Goal: Task Accomplishment & Management: Complete application form

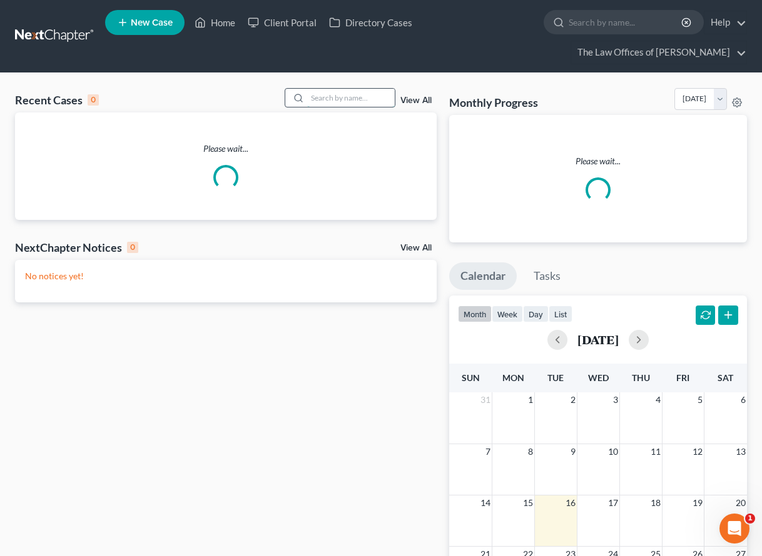
click at [316, 96] on input "search" at bounding box center [351, 98] width 88 height 18
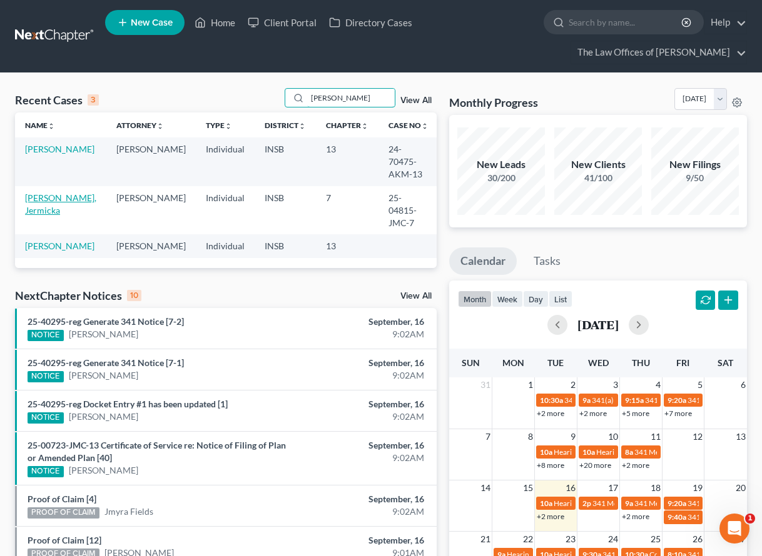
type input "merri"
click at [53, 193] on link "[PERSON_NAME], Jermicka" at bounding box center [60, 204] width 71 height 23
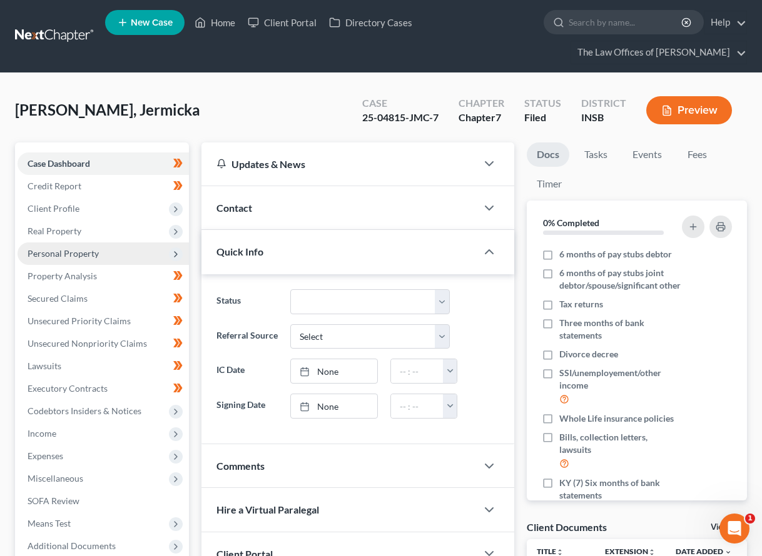
scroll to position [42, 0]
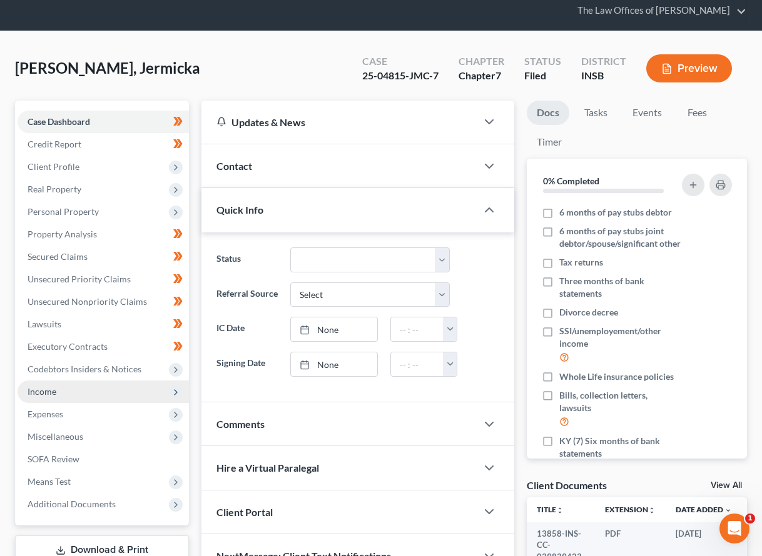
click at [56, 396] on span "Income" at bounding box center [103, 392] width 171 height 23
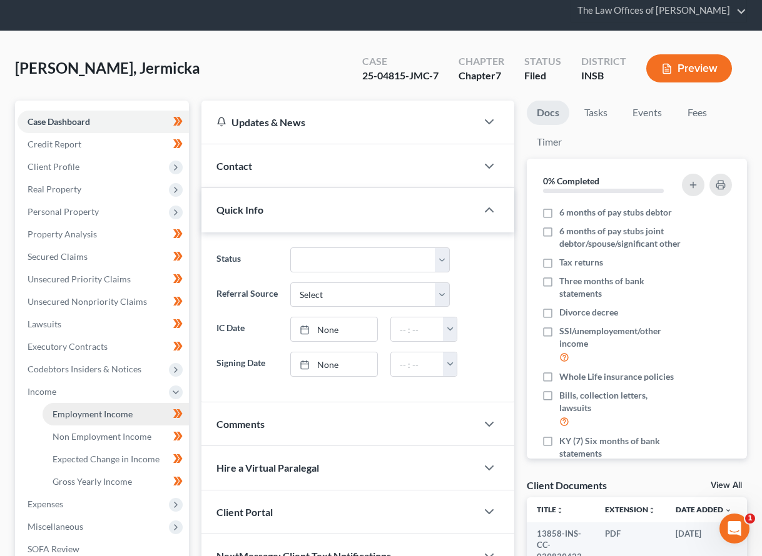
click at [68, 412] on span "Employment Income" at bounding box center [93, 414] width 80 height 11
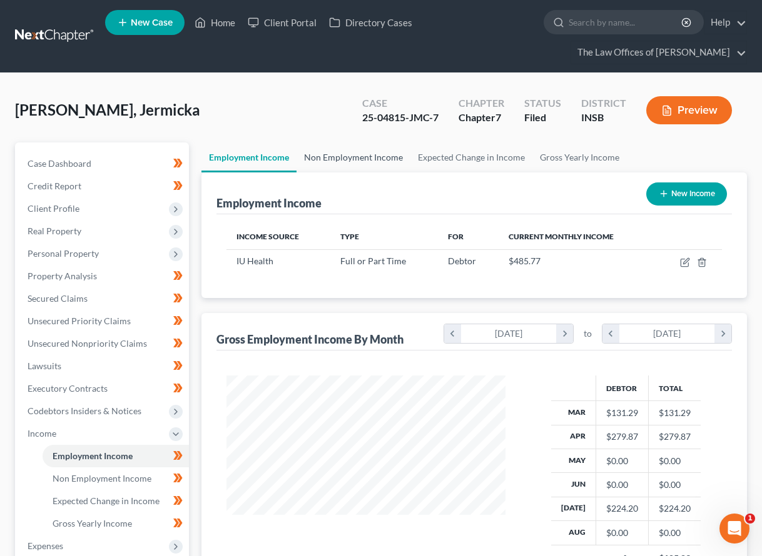
scroll to position [224, 303]
click at [344, 155] on link "Non Employment Income" at bounding box center [353, 158] width 114 height 30
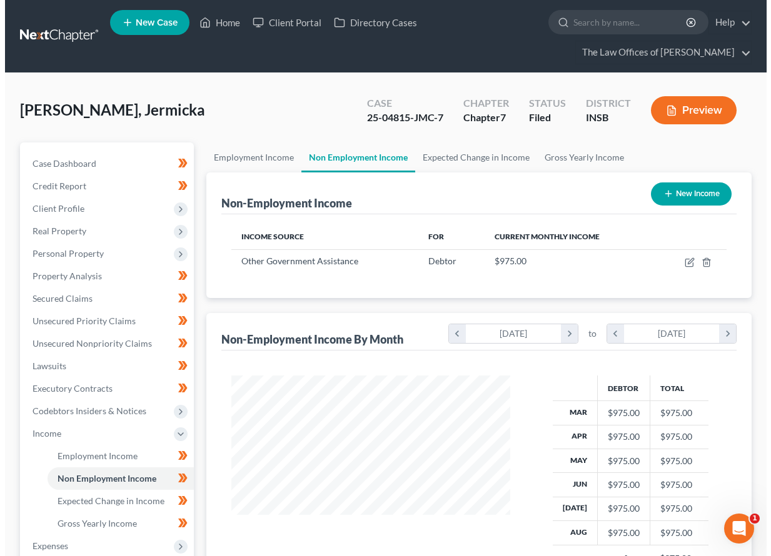
scroll to position [224, 303]
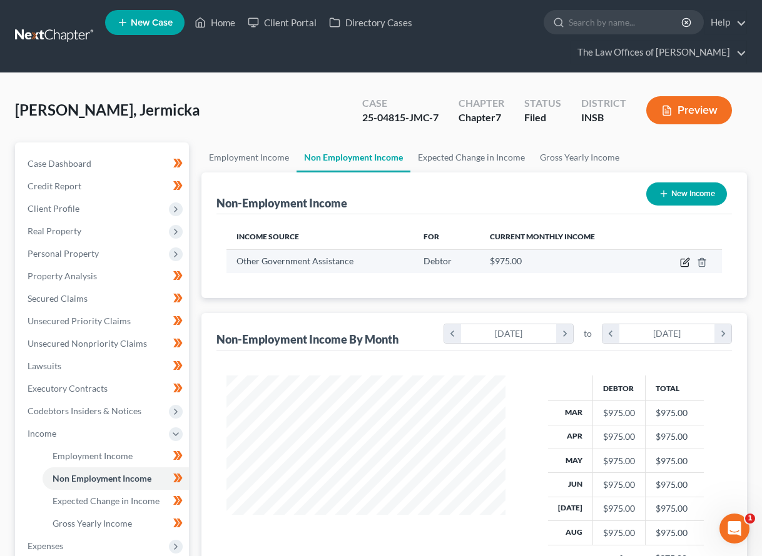
click at [681, 265] on icon "button" at bounding box center [685, 263] width 10 height 10
select select "5"
select select "0"
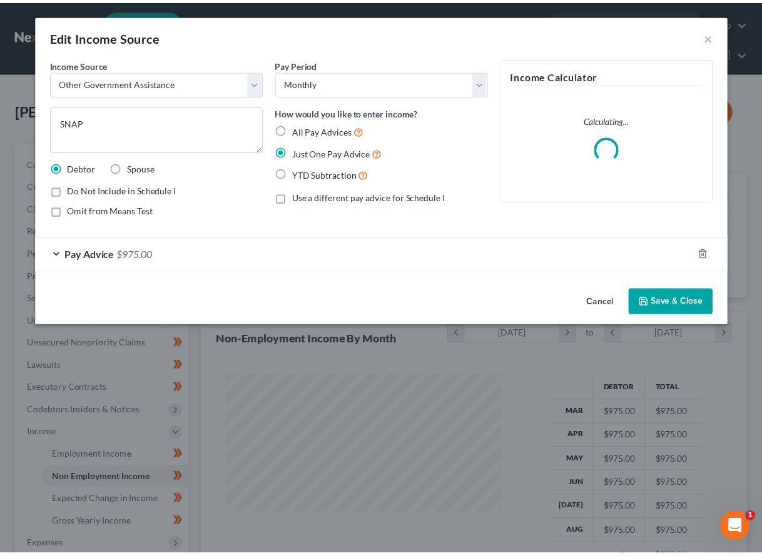
scroll to position [224, 308]
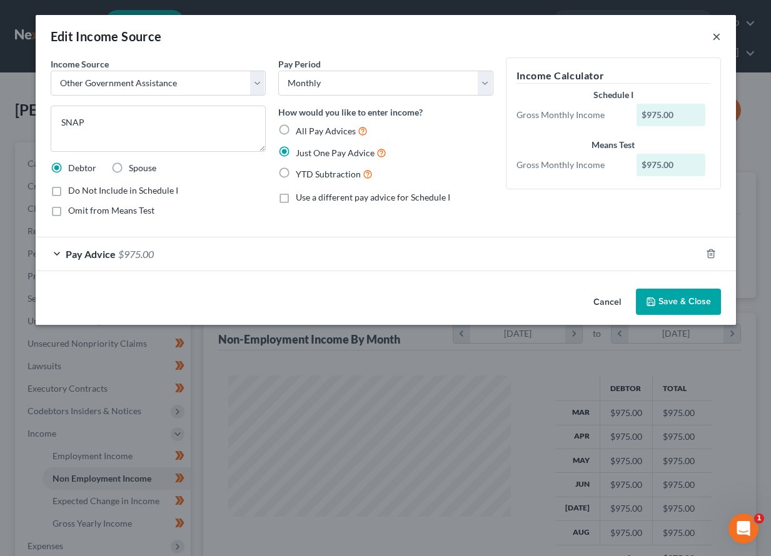
click at [715, 36] on button "×" at bounding box center [716, 36] width 9 height 15
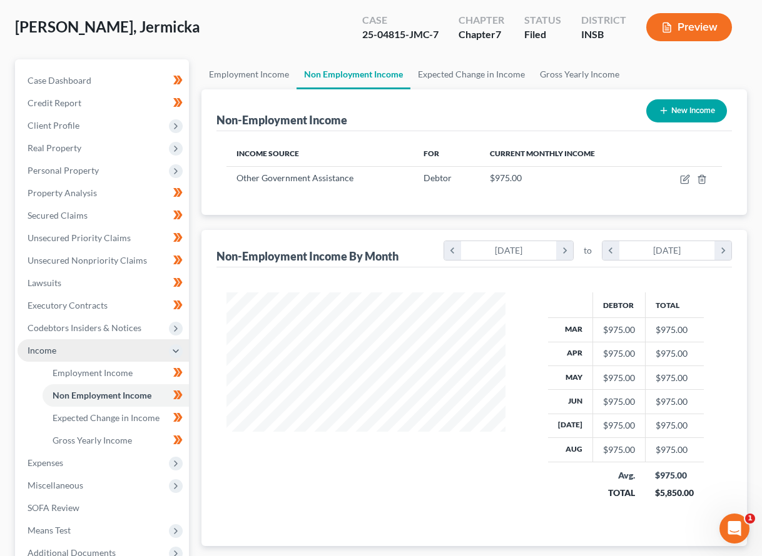
scroll to position [125, 0]
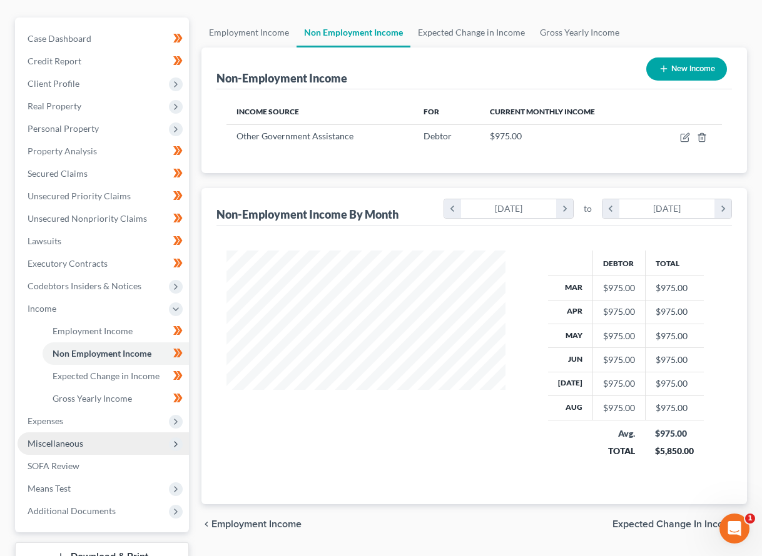
click at [49, 446] on span "Miscellaneous" at bounding box center [56, 443] width 56 height 11
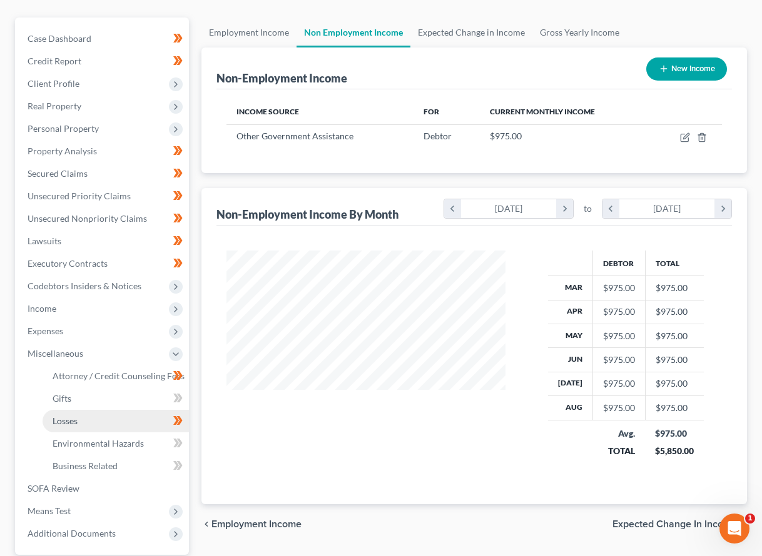
click at [64, 431] on link "Losses" at bounding box center [116, 421] width 146 height 23
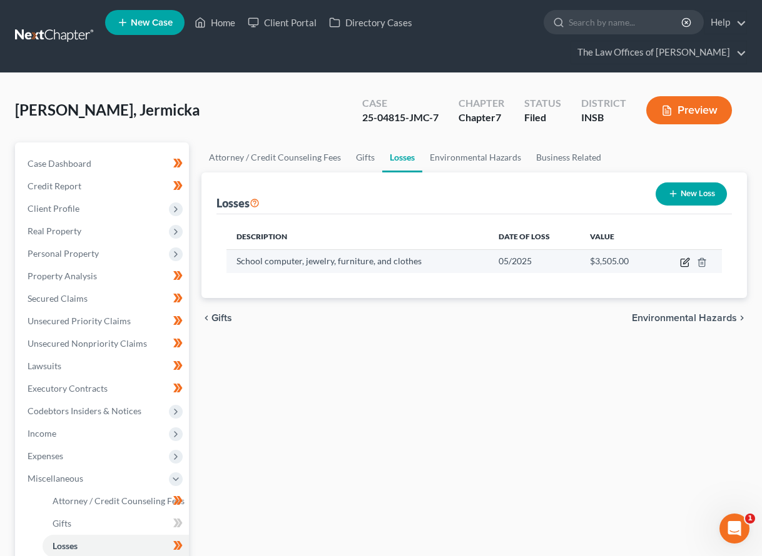
click at [684, 266] on icon "button" at bounding box center [684, 263] width 8 height 8
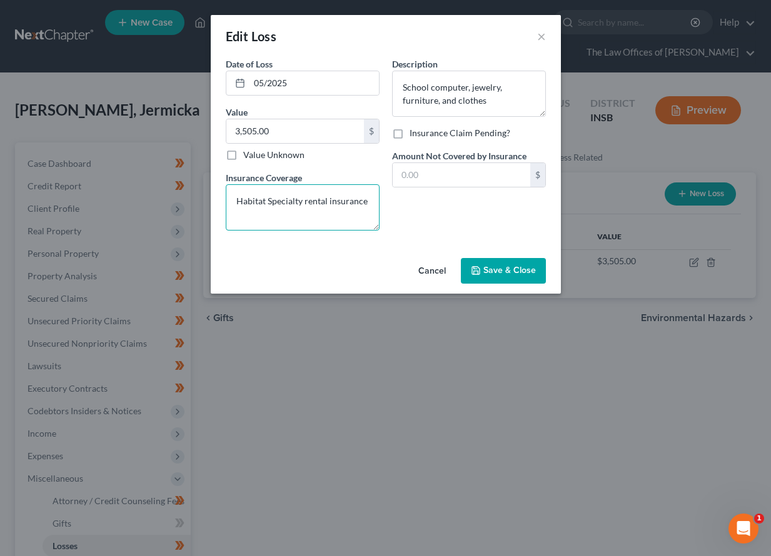
drag, startPoint x: 264, startPoint y: 203, endPoint x: 398, endPoint y: 207, distance: 133.8
click at [398, 207] on div "Date of Loss * 05/2025 Value 3,505.00 $ Value Unknown Balance Undetermined 3,50…" at bounding box center [385, 149] width 333 height 183
click at [343, 222] on textarea "Habitat Specialty rental insurance" at bounding box center [303, 207] width 154 height 46
click at [542, 36] on button "×" at bounding box center [541, 36] width 9 height 15
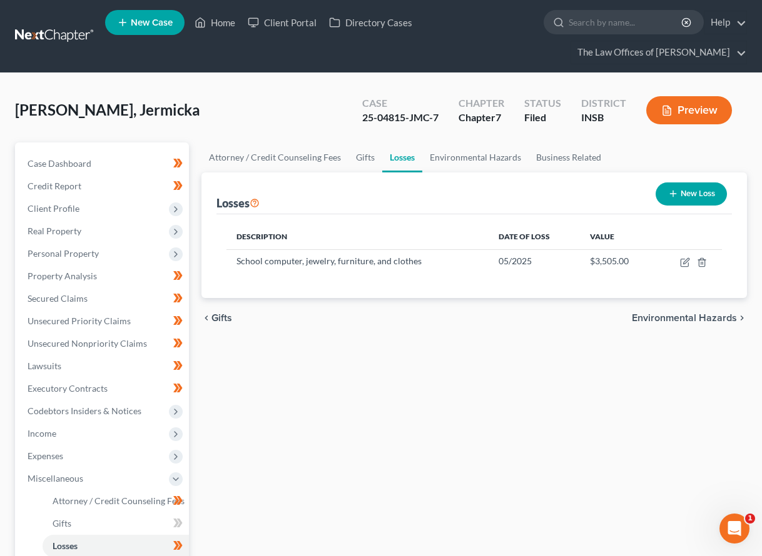
click at [44, 36] on link at bounding box center [55, 36] width 80 height 23
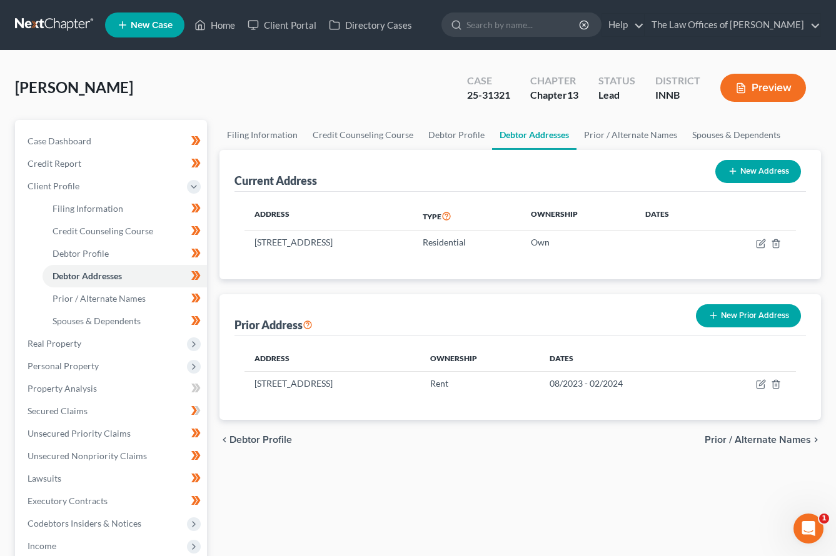
click at [48, 26] on link at bounding box center [55, 25] width 80 height 23
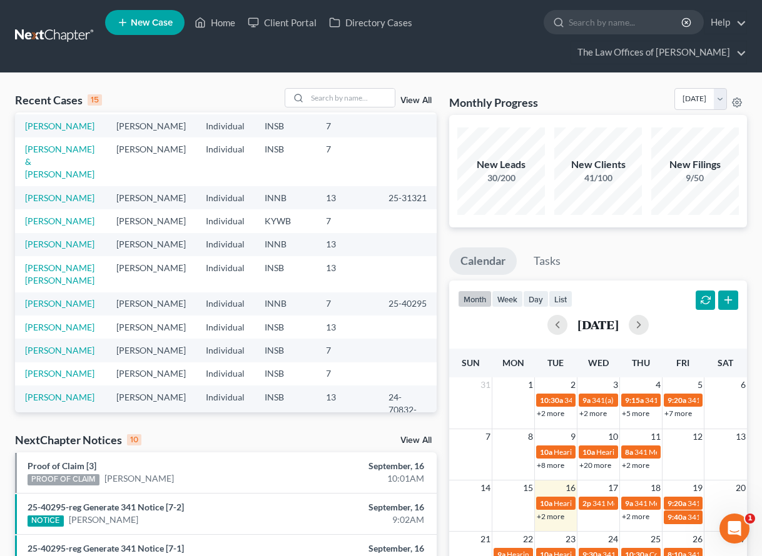
scroll to position [198, 0]
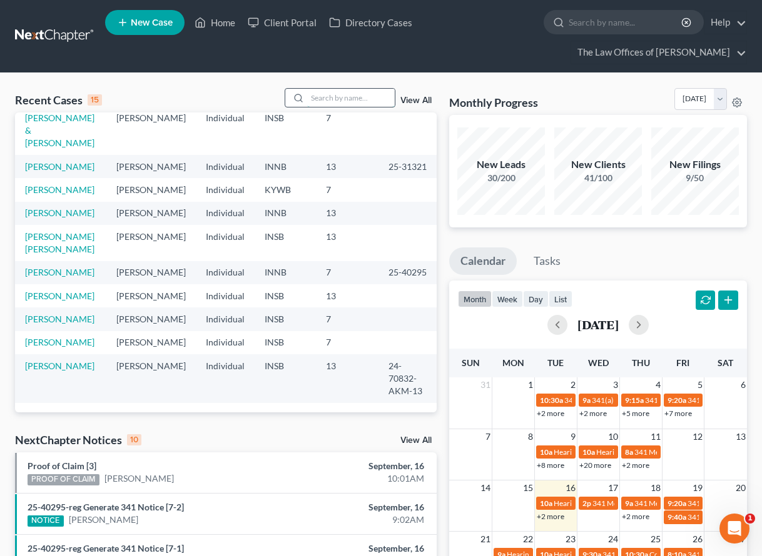
click at [363, 101] on input "search" at bounding box center [351, 98] width 88 height 18
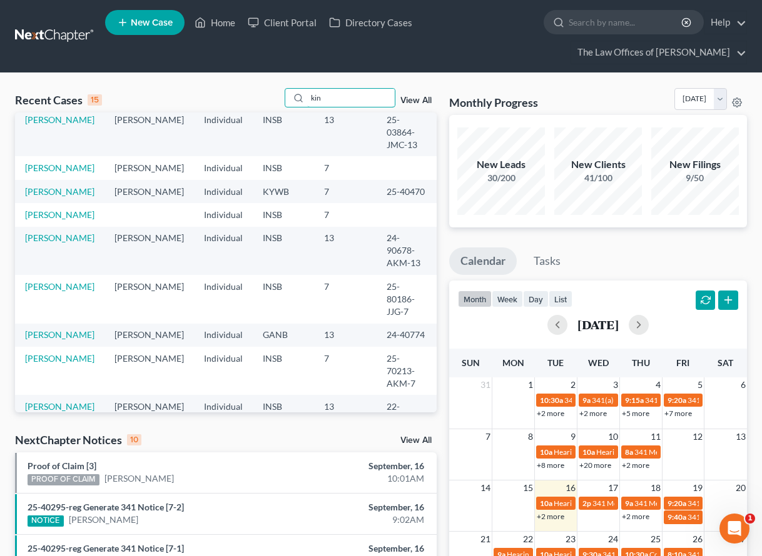
scroll to position [0, 0]
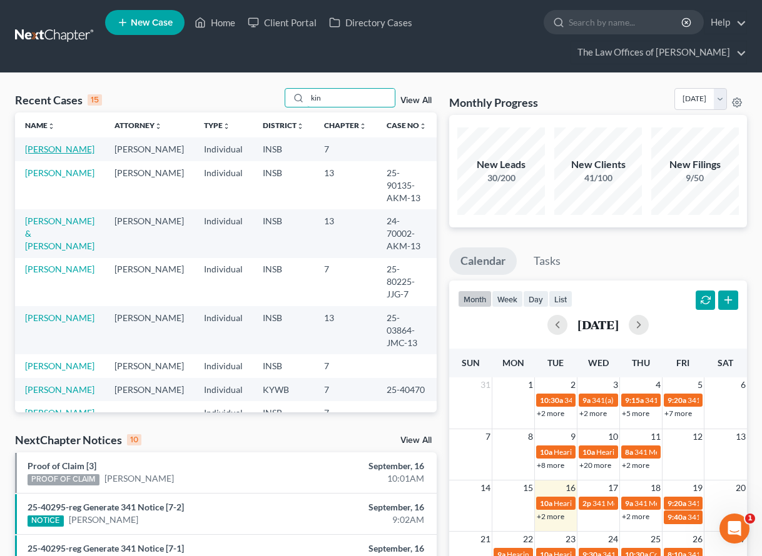
type input "kin"
click at [71, 153] on link "[PERSON_NAME]" at bounding box center [59, 149] width 69 height 11
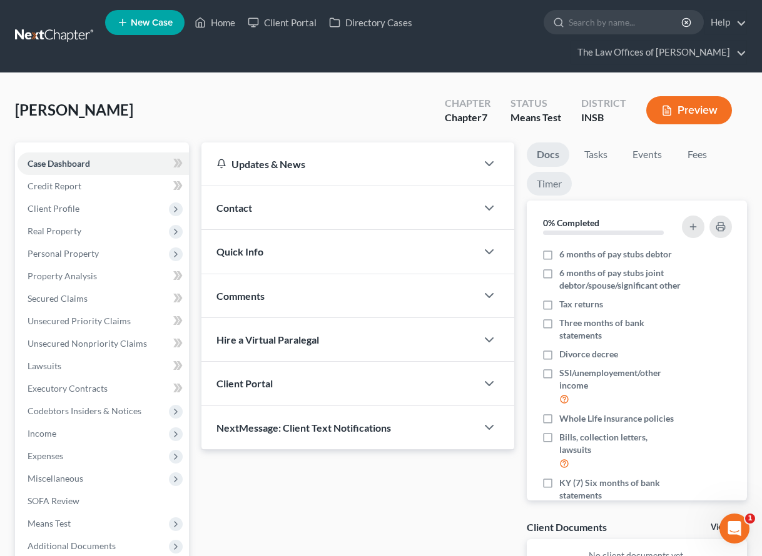
click at [540, 181] on link "Timer" at bounding box center [548, 184] width 45 height 24
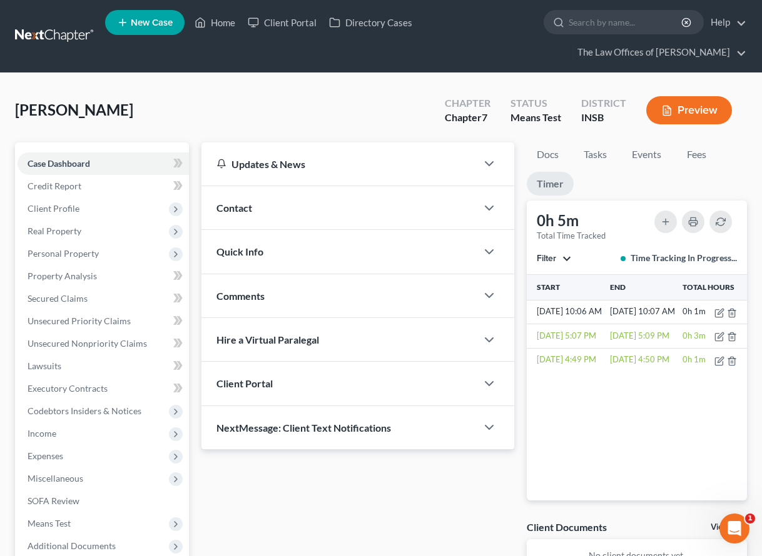
scroll to position [83, 0]
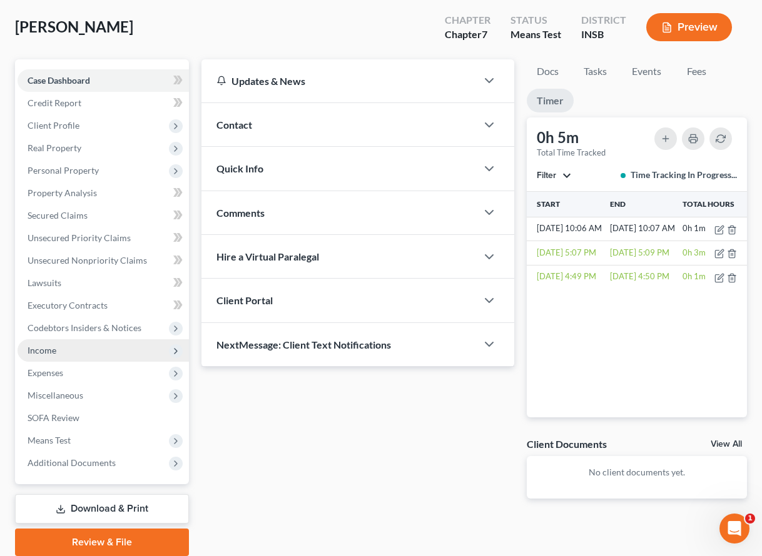
click at [58, 349] on span "Income" at bounding box center [103, 350] width 171 height 23
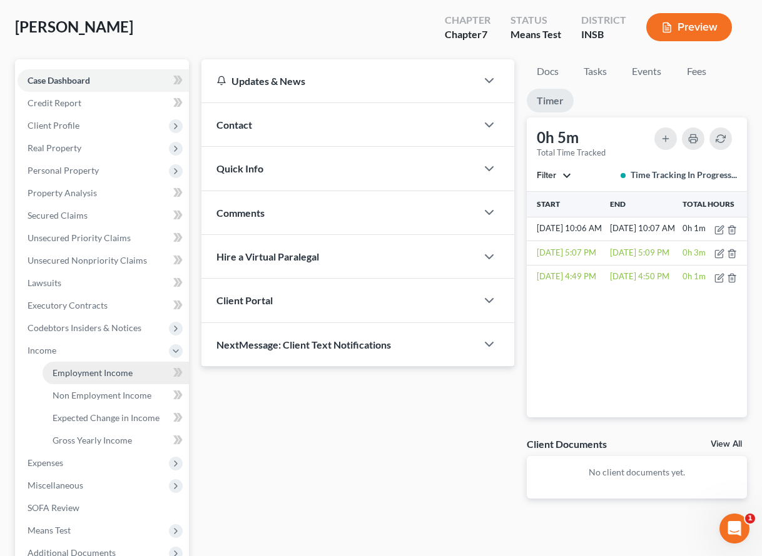
click at [77, 374] on span "Employment Income" at bounding box center [93, 373] width 80 height 11
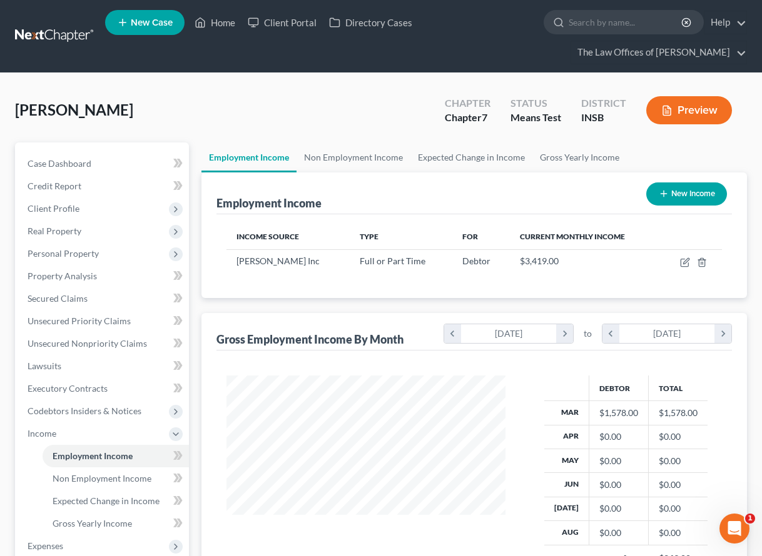
scroll to position [224, 303]
click at [149, 106] on div "[PERSON_NAME] Upgraded Chapter Chapter 7 Status Means Test District INSB Preview" at bounding box center [380, 115] width 731 height 54
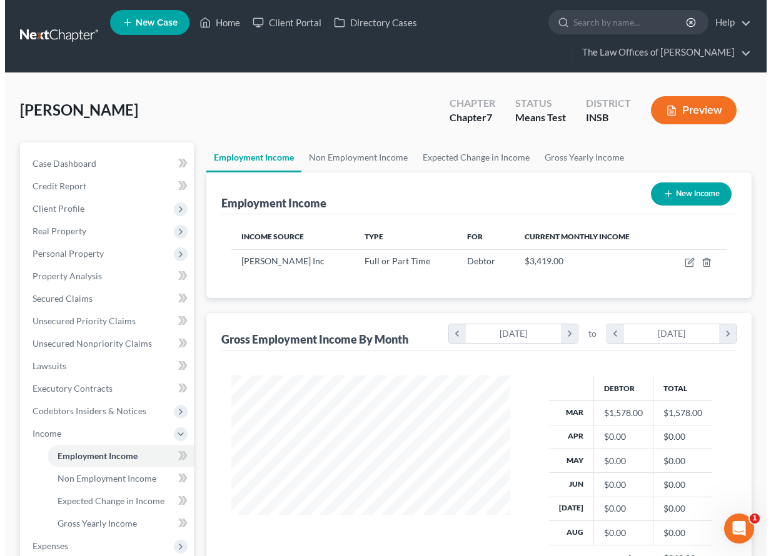
scroll to position [84, 0]
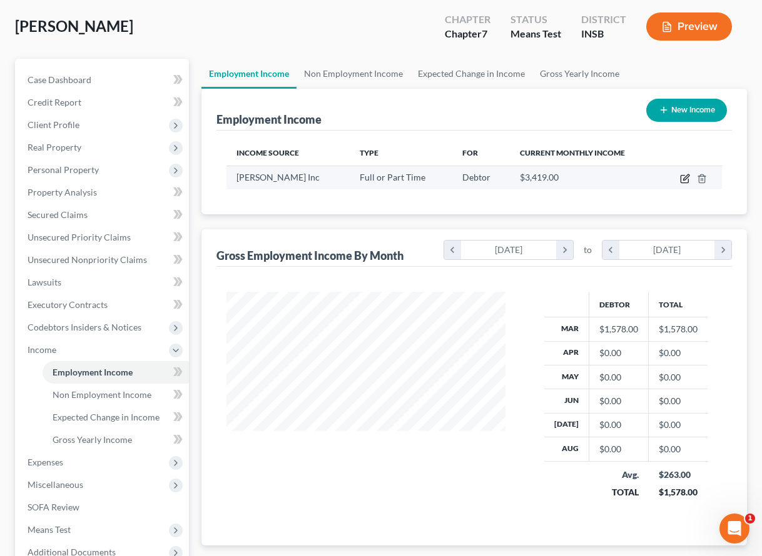
click at [683, 174] on icon "button" at bounding box center [685, 179] width 10 height 10
select select "0"
select select "48"
select select "2"
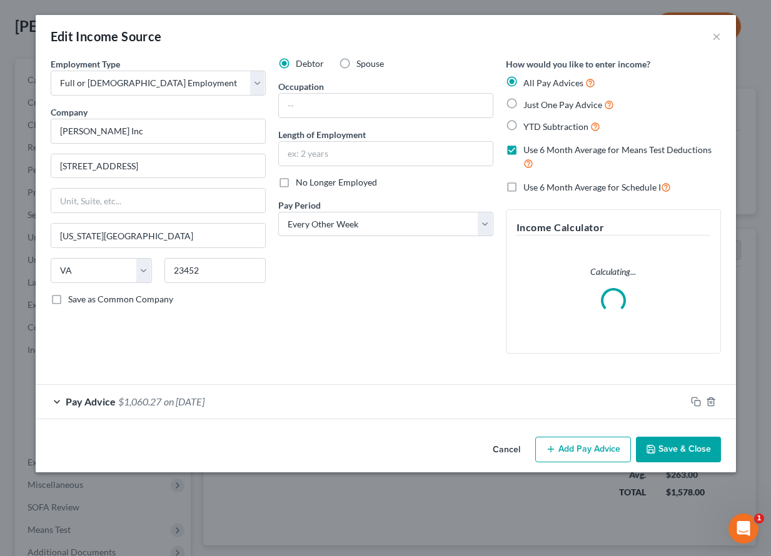
scroll to position [224, 308]
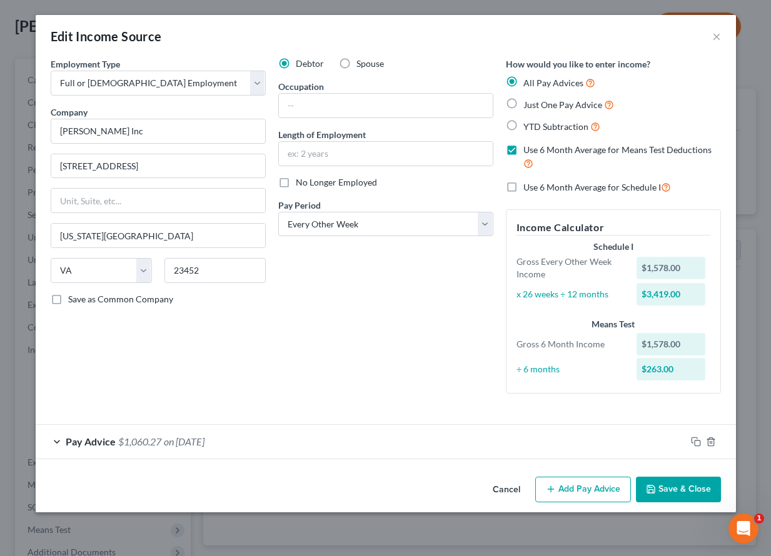
click at [318, 434] on div "Pay Advice $1,060.27 on [DATE]" at bounding box center [361, 441] width 650 height 33
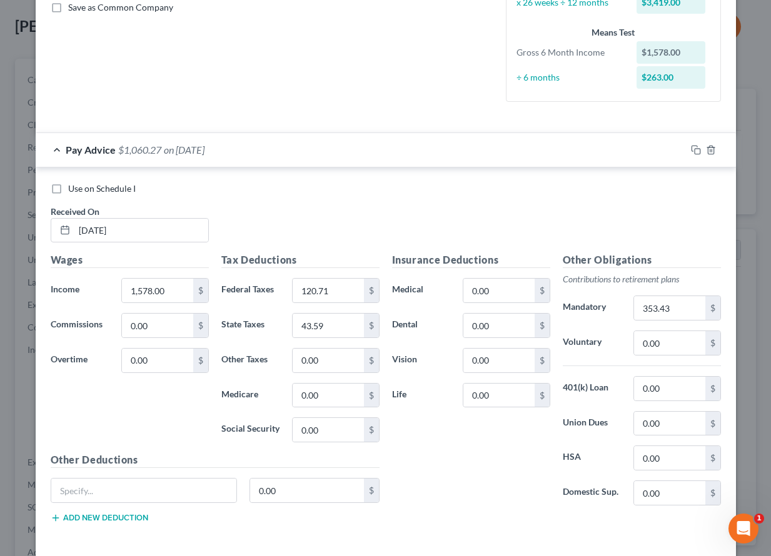
scroll to position [333, 0]
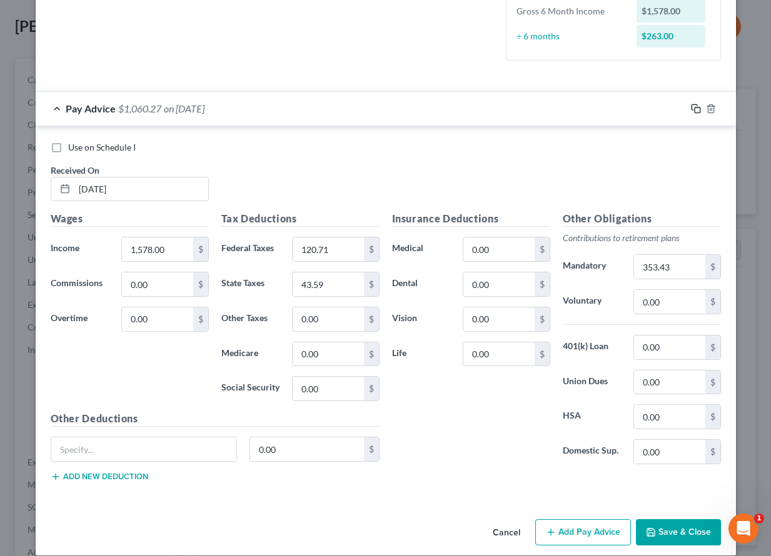
click at [691, 108] on icon "button" at bounding box center [696, 109] width 10 height 10
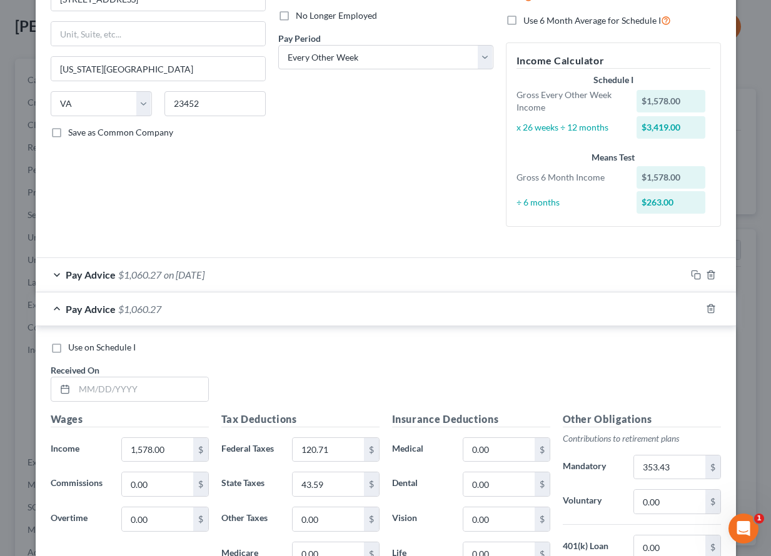
scroll to position [334, 0]
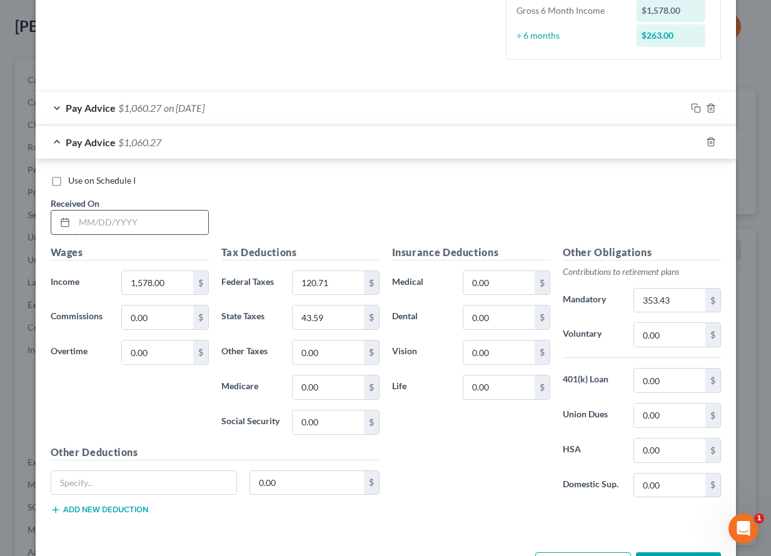
click at [131, 223] on input "text" at bounding box center [141, 223] width 134 height 24
click at [106, 223] on input "text" at bounding box center [141, 223] width 134 height 24
type input "[DATE]"
type input "1,500.00"
type input "41.25"
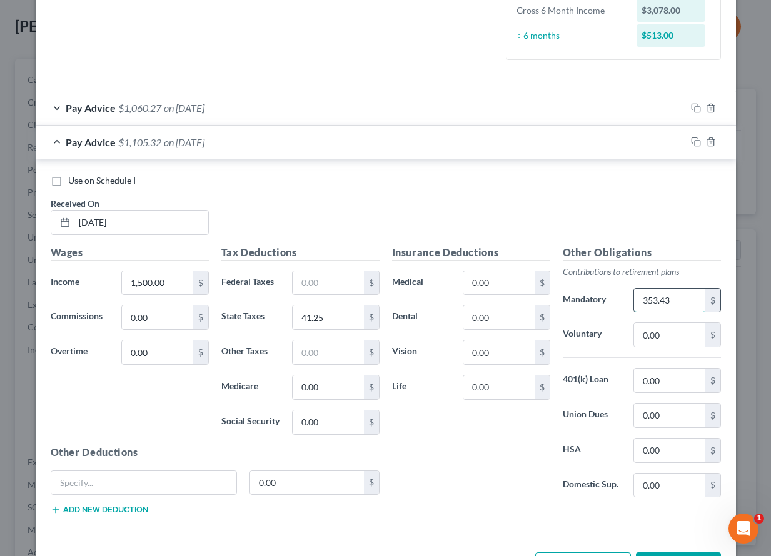
click at [646, 296] on input "353.43" at bounding box center [669, 301] width 71 height 24
click at [254, 113] on div "Pay Advice $1,060.27 on [DATE]" at bounding box center [361, 107] width 650 height 33
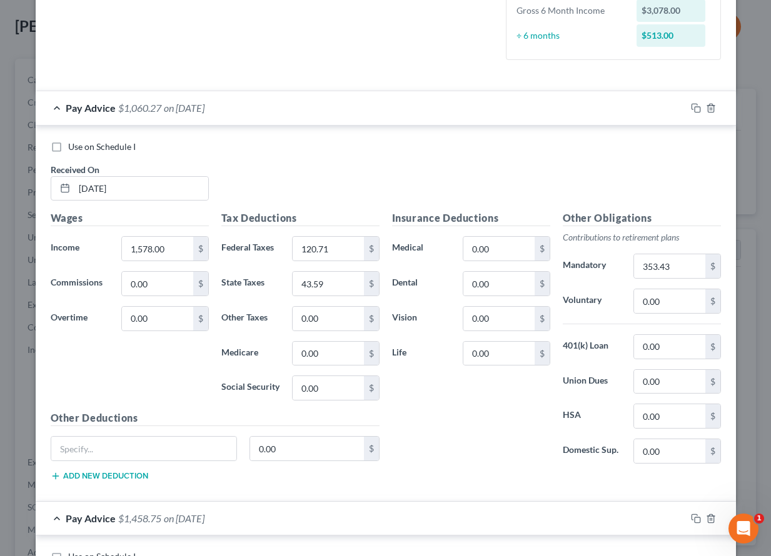
click at [254, 113] on div "Pay Advice $1,060.27 on [DATE]" at bounding box center [361, 107] width 650 height 33
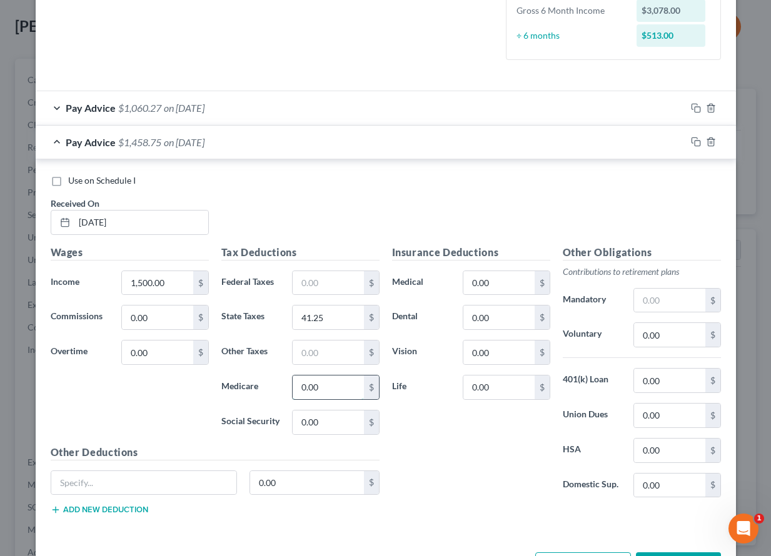
click at [344, 384] on input "0.00" at bounding box center [328, 388] width 71 height 24
type input "21.75"
type input "93.00"
click at [650, 483] on input "0.00" at bounding box center [669, 486] width 71 height 24
type input "3"
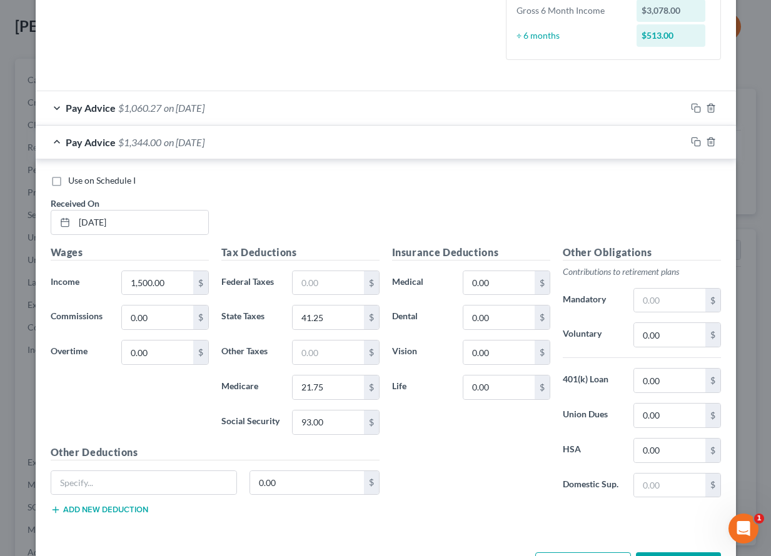
click at [692, 148] on div at bounding box center [711, 142] width 50 height 20
click at [691, 143] on icon "button" at bounding box center [696, 142] width 10 height 10
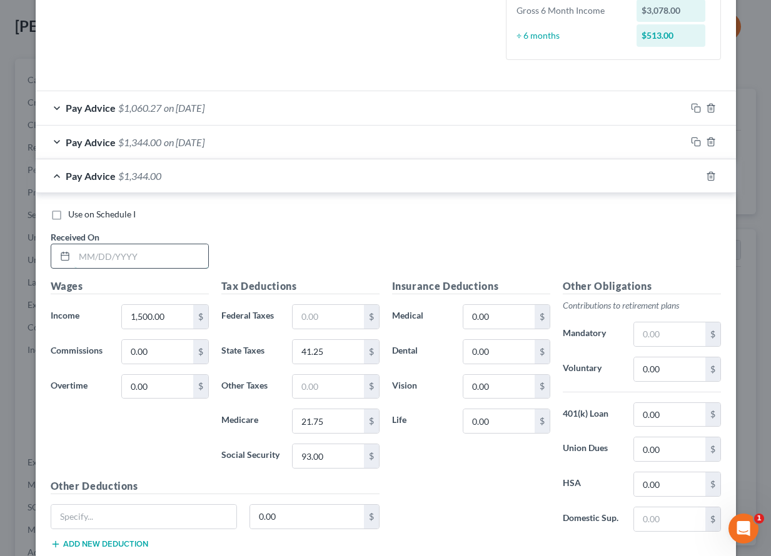
click at [119, 253] on input "text" at bounding box center [141, 256] width 134 height 24
click at [708, 180] on icon "button" at bounding box center [711, 176] width 6 height 8
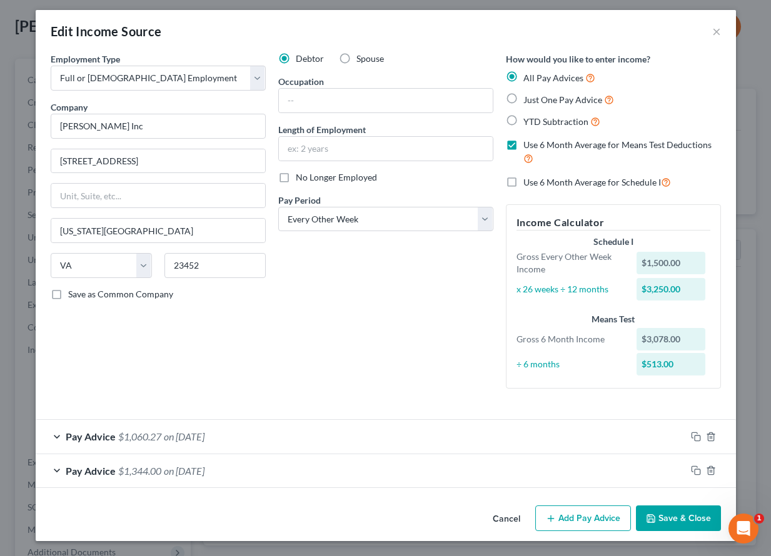
click at [310, 474] on div "Pay Advice $1,344.00 on [DATE]" at bounding box center [361, 471] width 650 height 33
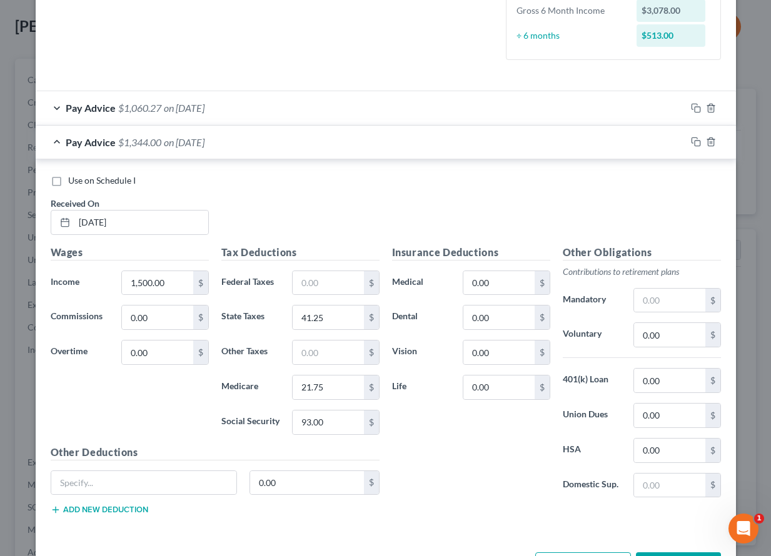
scroll to position [375, 0]
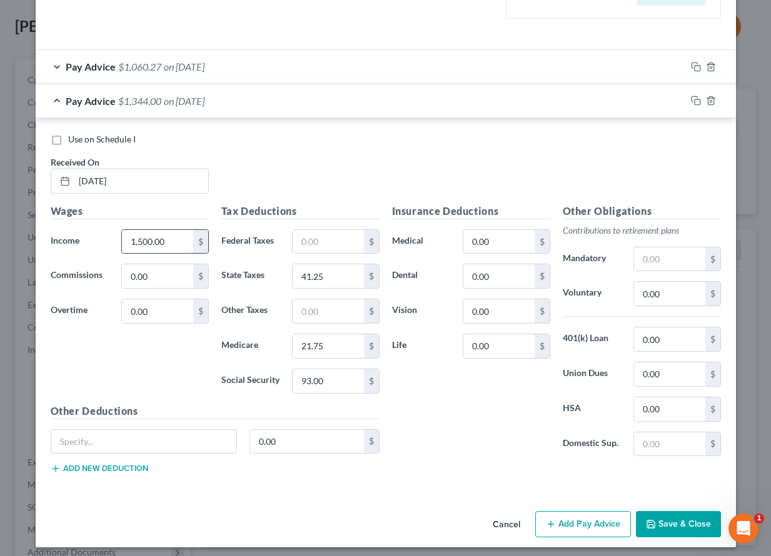
click at [157, 248] on input "1,500.00" at bounding box center [157, 242] width 71 height 24
type input "3,797.43"
click at [327, 273] on input "41.25" at bounding box center [328, 276] width 71 height 24
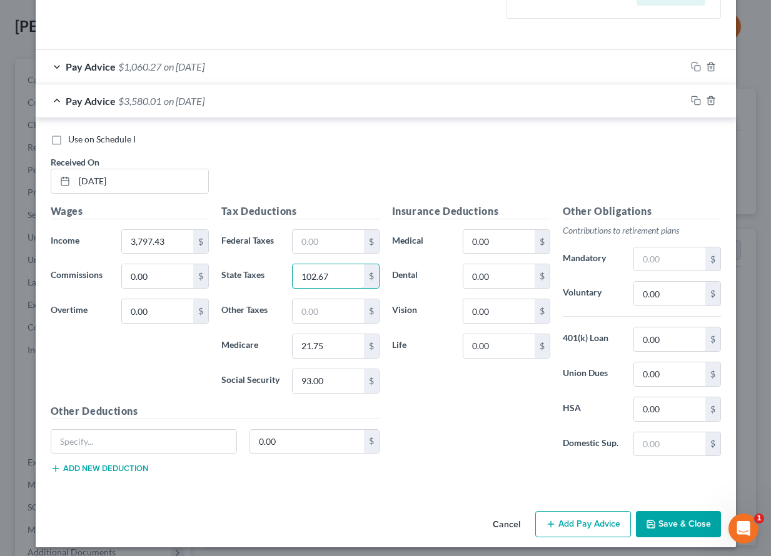
type input "102.67"
click at [342, 350] on input "21.75" at bounding box center [328, 346] width 71 height 24
type input "55.06"
click at [320, 377] on input "93.00" at bounding box center [328, 382] width 71 height 24
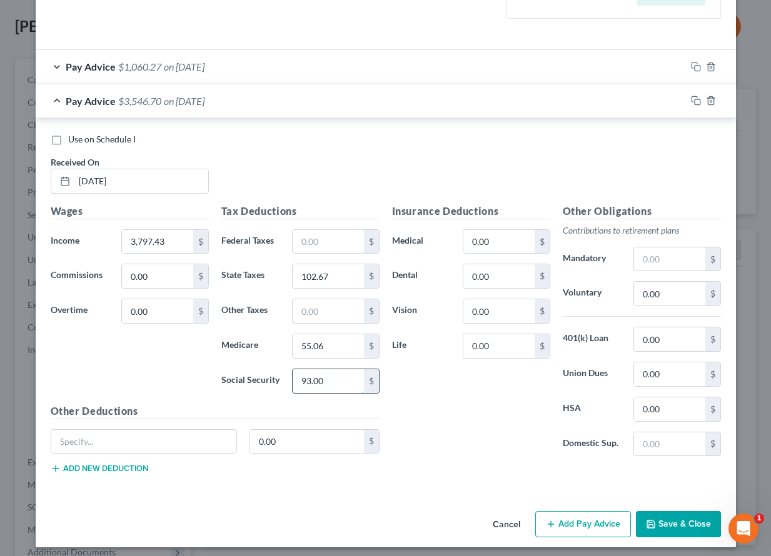
click at [320, 377] on input "93.00" at bounding box center [328, 382] width 71 height 24
type input "235.44"
click at [693, 101] on icon "button" at bounding box center [696, 101] width 10 height 10
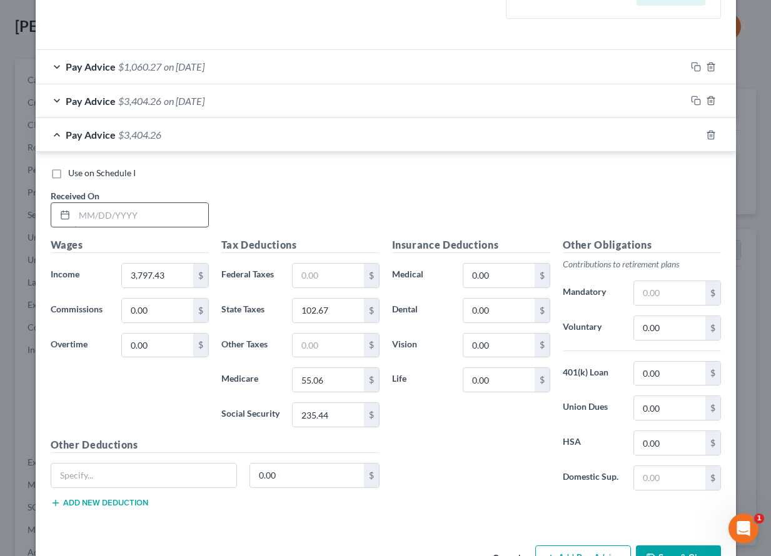
click at [139, 204] on input "text" at bounding box center [141, 215] width 134 height 24
type input "[DATE]"
type input "2,200.00"
type input "62.25"
type input "31.90"
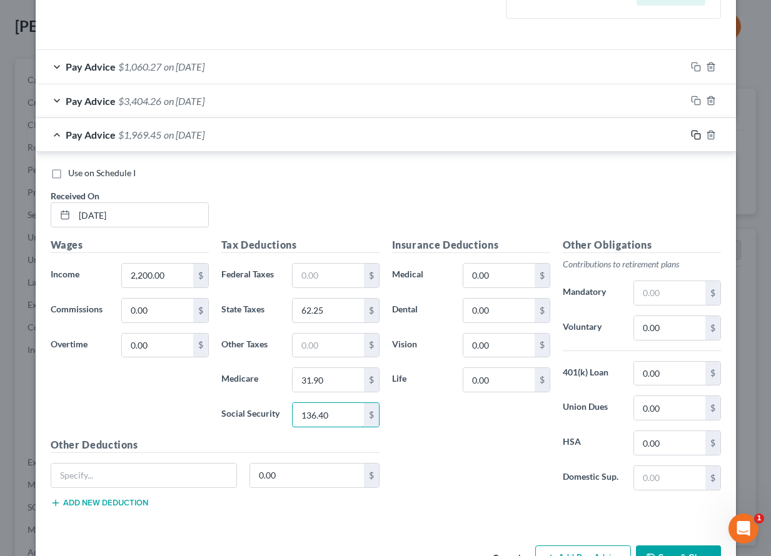
type input "136.40"
click at [691, 131] on icon "button" at bounding box center [694, 134] width 6 height 6
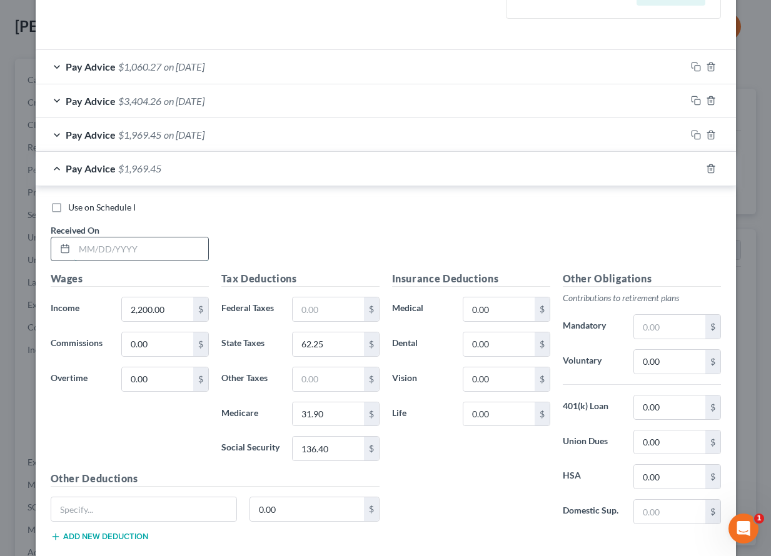
click at [106, 254] on input "text" at bounding box center [141, 250] width 134 height 24
type input "[DATE]"
type input "1,500.00"
type input "41.25"
type input "21.75"
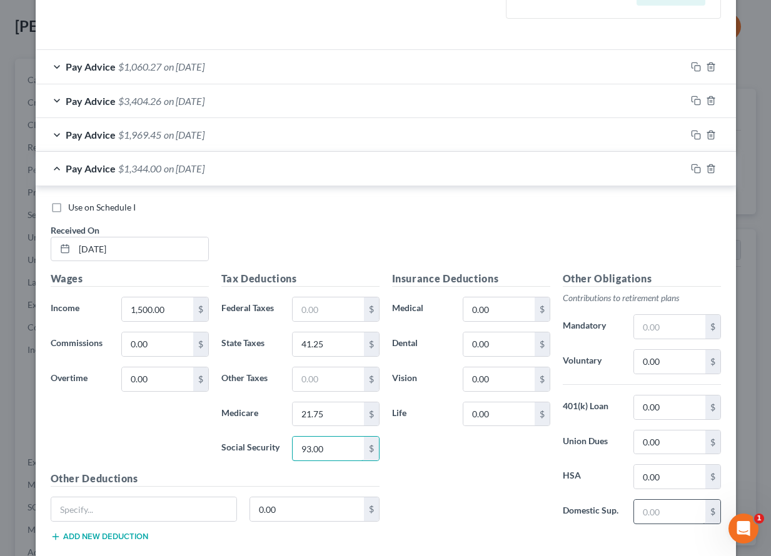
type input "93.00"
click at [646, 510] on input "text" at bounding box center [669, 512] width 71 height 24
type input "3"
click at [175, 316] on input "1,500.00" at bounding box center [157, 310] width 71 height 24
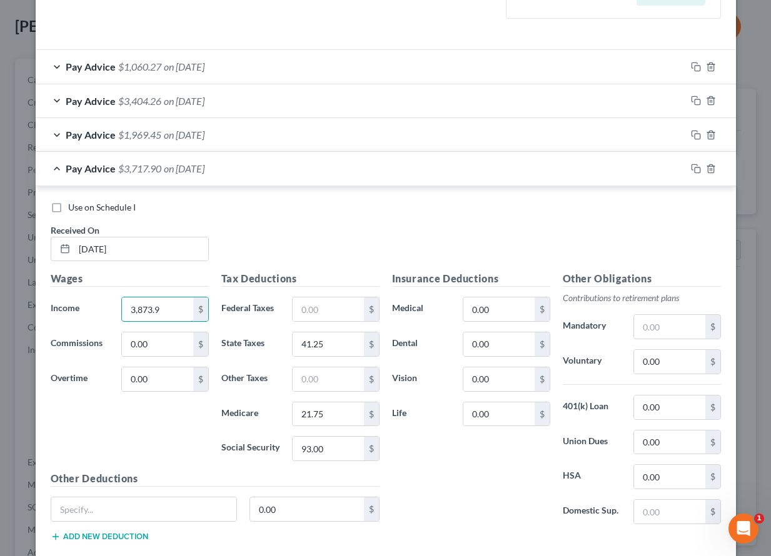
type input "3,873.9"
click at [325, 344] on input "41.25" at bounding box center [328, 345] width 71 height 24
type input "103.97"
click at [334, 418] on input "21.75" at bounding box center [328, 415] width 71 height 24
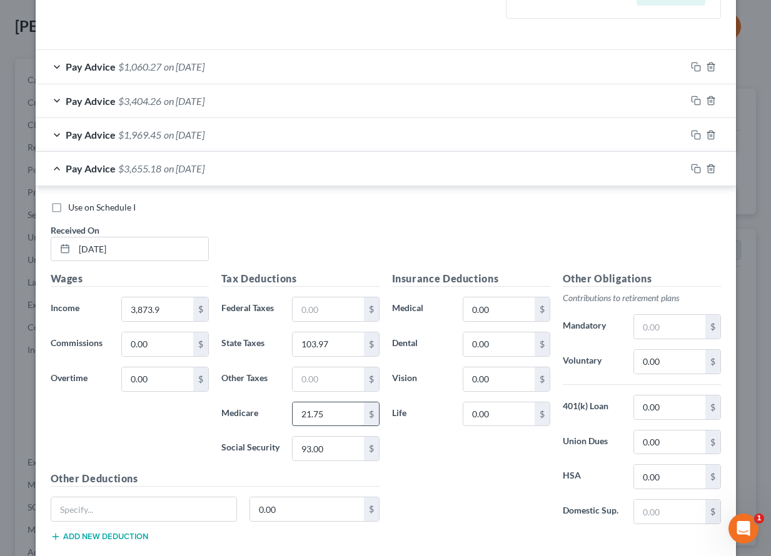
click at [334, 418] on input "21.75" at bounding box center [328, 415] width 71 height 24
type input "56.18"
click at [333, 450] on input "93.00" at bounding box center [328, 449] width 71 height 24
type input "240.19"
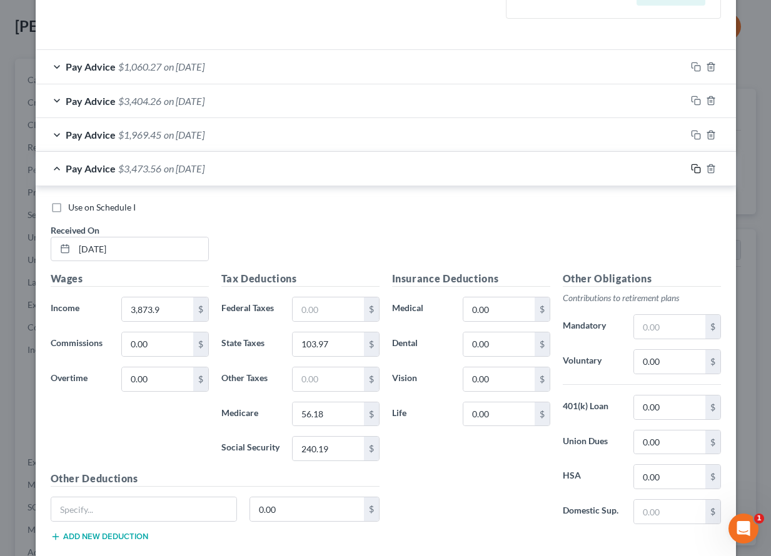
drag, startPoint x: 689, startPoint y: 169, endPoint x: 665, endPoint y: 179, distance: 26.4
click at [691, 169] on icon "button" at bounding box center [696, 169] width 10 height 10
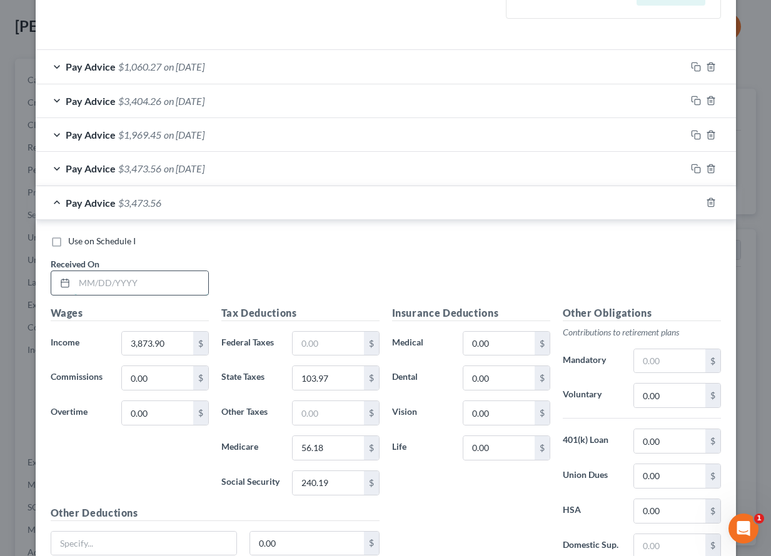
click at [167, 281] on input "text" at bounding box center [141, 283] width 134 height 24
type input "[DATE]"
type input "1,500.00"
type input "41.25"
type input "21.75"
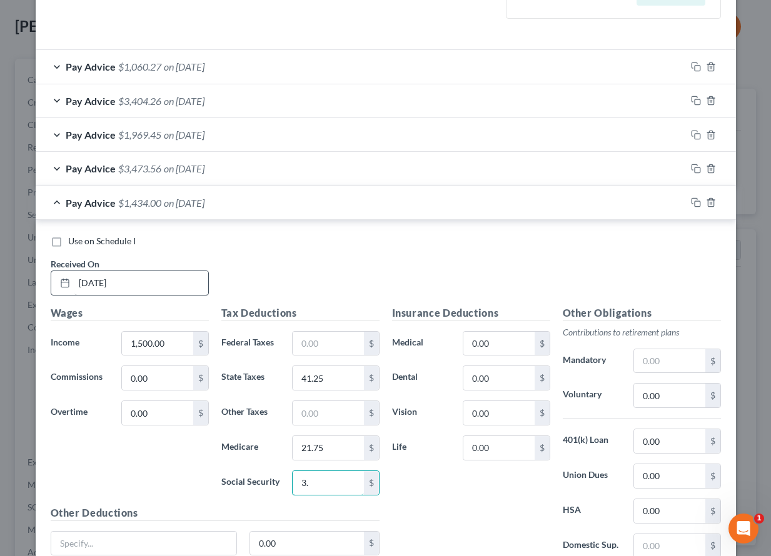
type input "3"
type input "93.00"
click at [691, 203] on icon "button" at bounding box center [696, 203] width 10 height 10
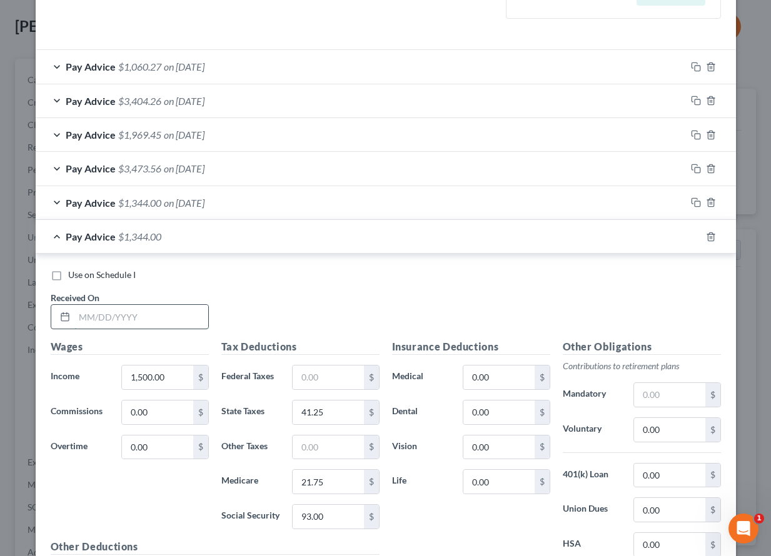
click at [174, 318] on input "text" at bounding box center [141, 317] width 134 height 24
type input "[DATE]"
click at [185, 383] on input "1,500.00" at bounding box center [157, 378] width 71 height 24
click at [184, 383] on input "1,500.00" at bounding box center [157, 378] width 71 height 24
type input "3,213.43"
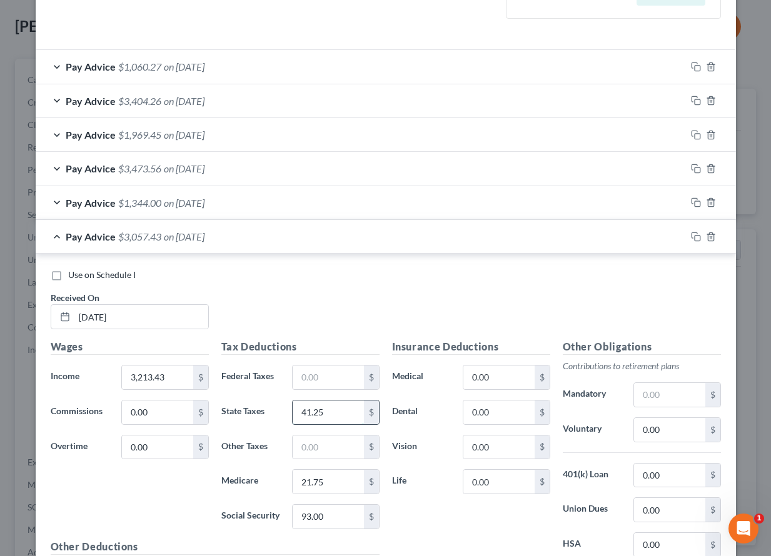
click at [335, 413] on input "41.25" at bounding box center [328, 413] width 71 height 24
type input "85.15"
click at [316, 475] on input "21.75" at bounding box center [328, 482] width 71 height 24
type input "46.59"
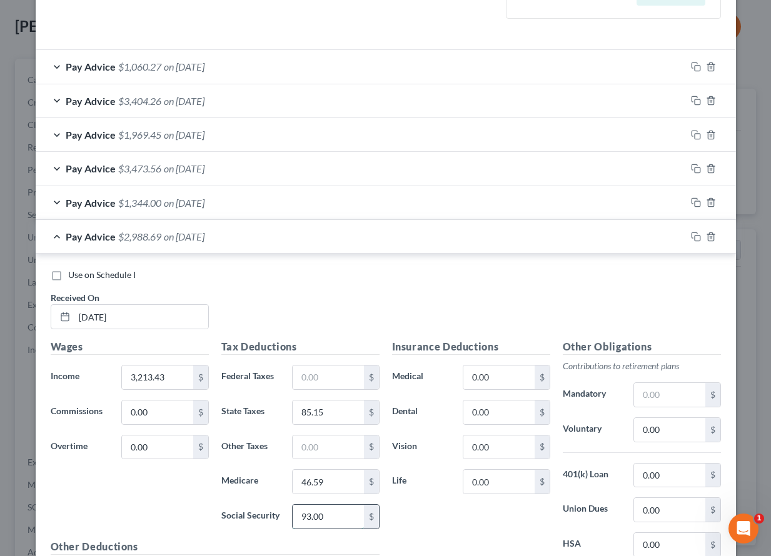
click at [324, 523] on input "93.00" at bounding box center [328, 517] width 71 height 24
type input "199.23"
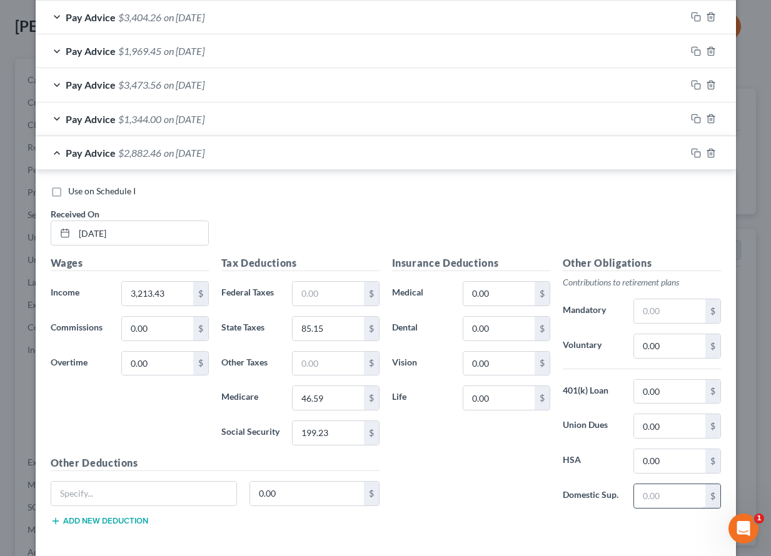
click at [671, 500] on input "text" at bounding box center [669, 497] width 71 height 24
type input "336.00"
drag, startPoint x: 693, startPoint y: 155, endPoint x: 686, endPoint y: 160, distance: 8.5
click at [693, 155] on icon "button" at bounding box center [696, 153] width 10 height 10
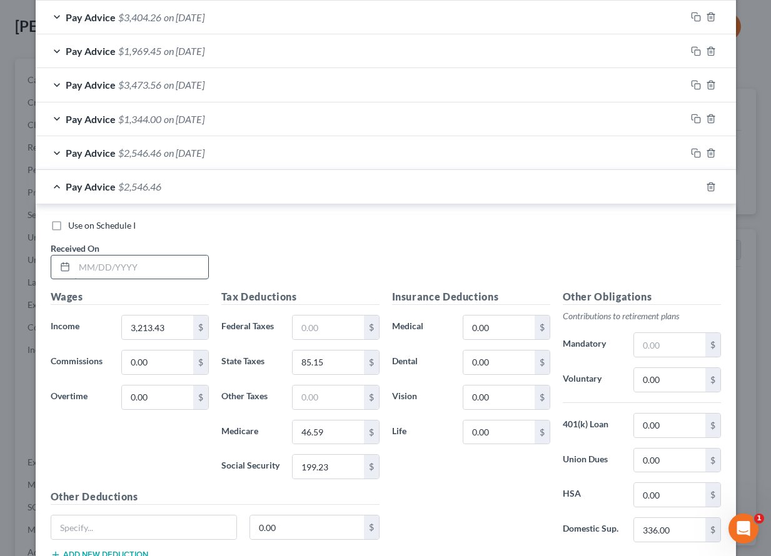
click at [156, 256] on input "text" at bounding box center [141, 268] width 134 height 24
type input "[DATE]"
type input "1,542.86"
type input "42.54"
type input "22.37"
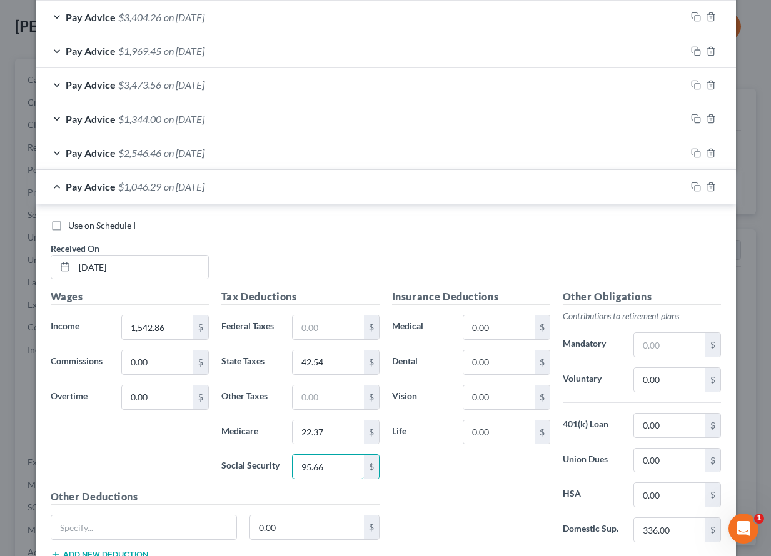
scroll to position [500, 0]
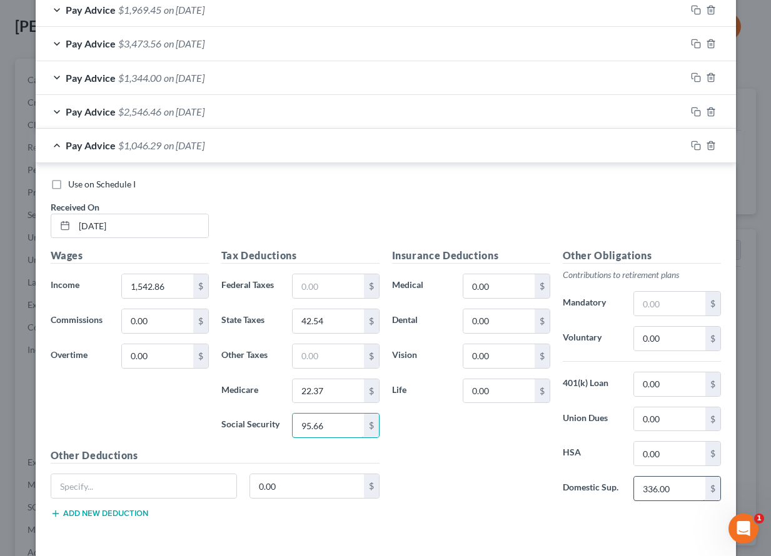
type input "95.66"
click at [673, 488] on input "336.00" at bounding box center [669, 489] width 71 height 24
click at [284, 110] on div "Pay Advice $2,546.46 on [DATE]" at bounding box center [361, 111] width 650 height 33
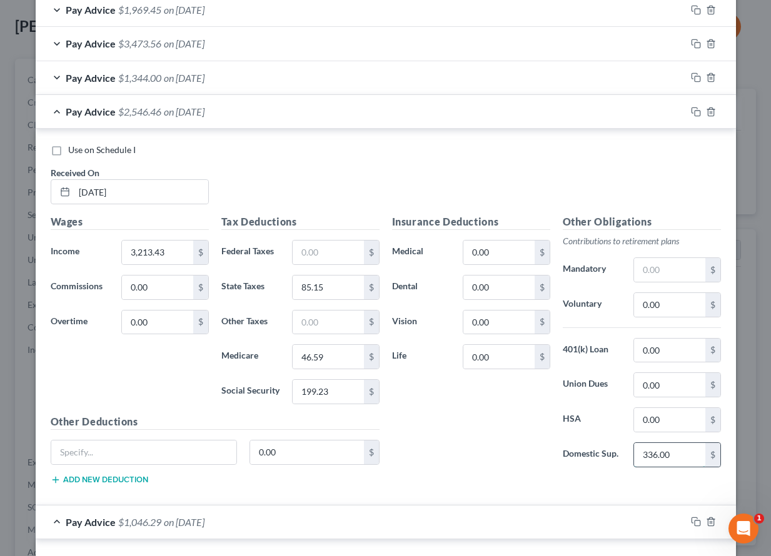
click at [651, 454] on input "336.00" at bounding box center [669, 455] width 71 height 24
click at [254, 82] on div "Pay Advice $1,344.00 on [DATE]" at bounding box center [361, 77] width 650 height 33
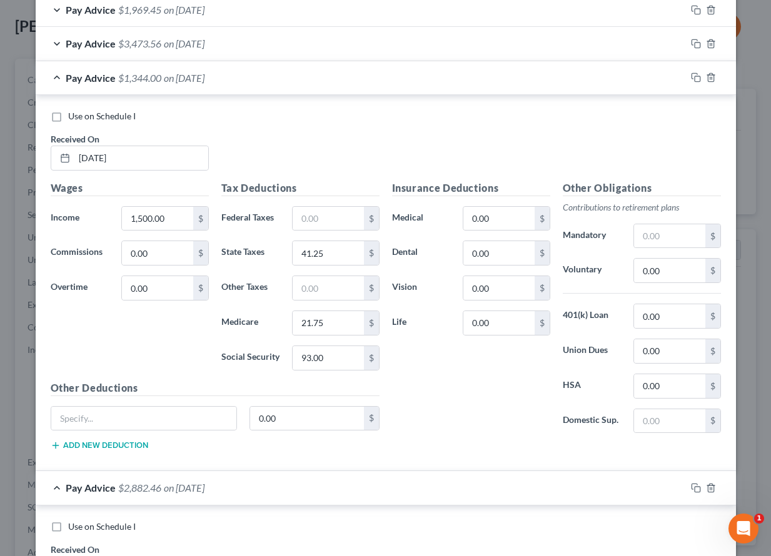
click at [254, 82] on div "Pay Advice $1,344.00 on [DATE]" at bounding box center [361, 77] width 650 height 33
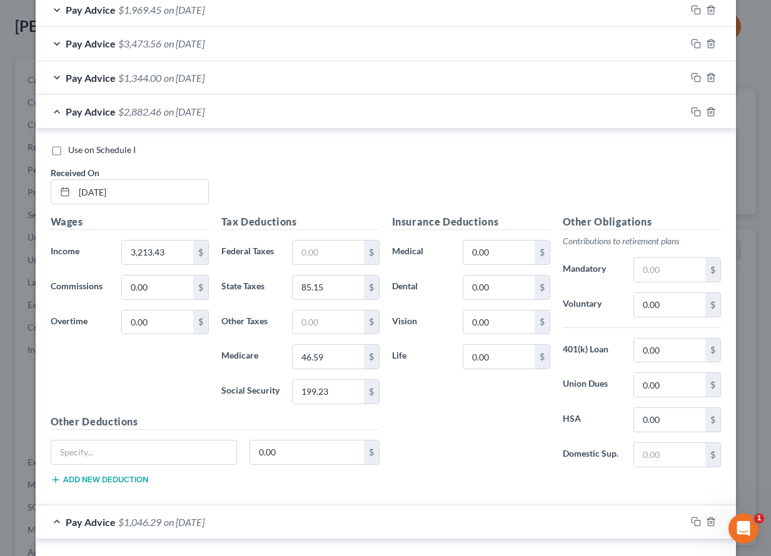
click at [255, 114] on div "Pay Advice $2,882.46 on [DATE]" at bounding box center [361, 111] width 650 height 33
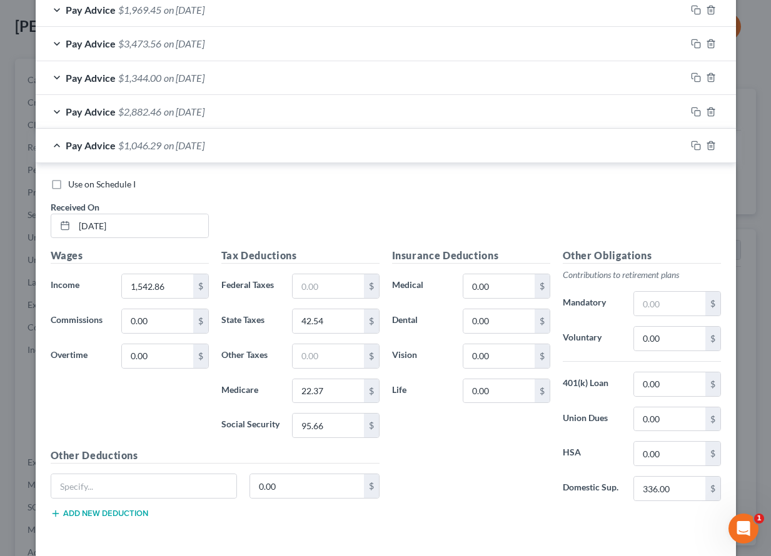
scroll to position [542, 0]
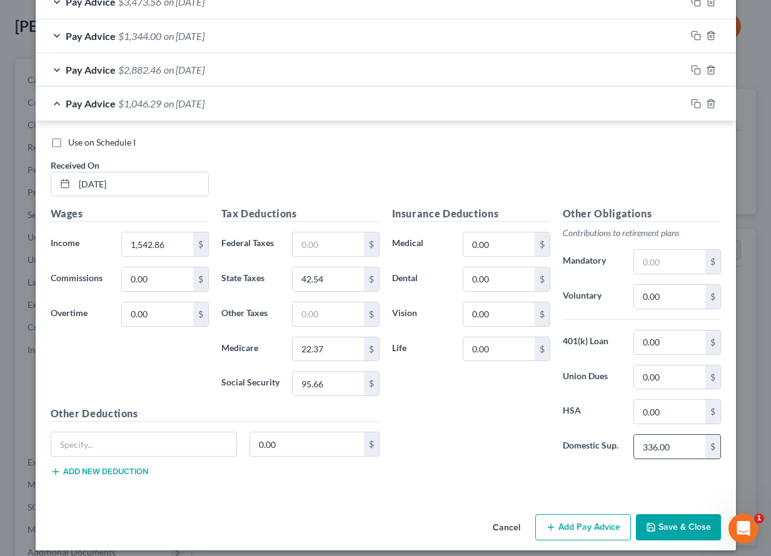
click at [665, 451] on input "336.00" at bounding box center [669, 447] width 71 height 24
type input "3"
click at [691, 104] on icon "button" at bounding box center [696, 104] width 10 height 10
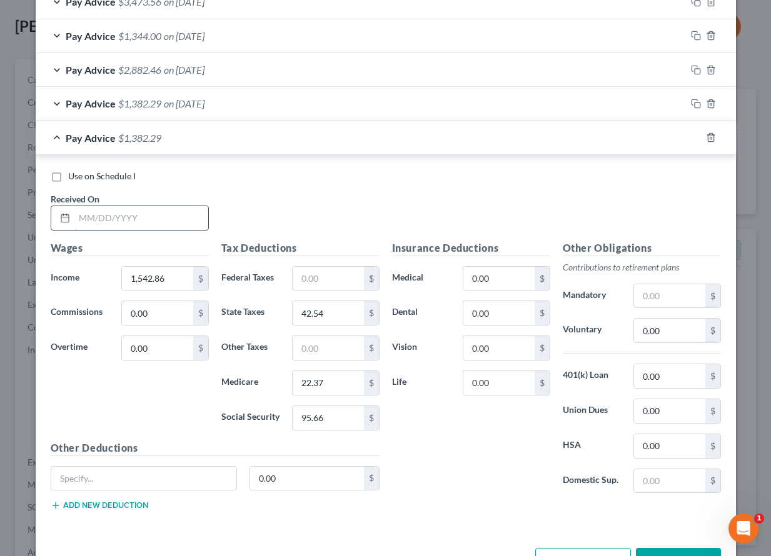
click at [136, 216] on input "text" at bounding box center [141, 218] width 134 height 24
type input "[DATE]"
click at [159, 280] on input "1,542.86" at bounding box center [157, 279] width 71 height 24
type input "1,500"
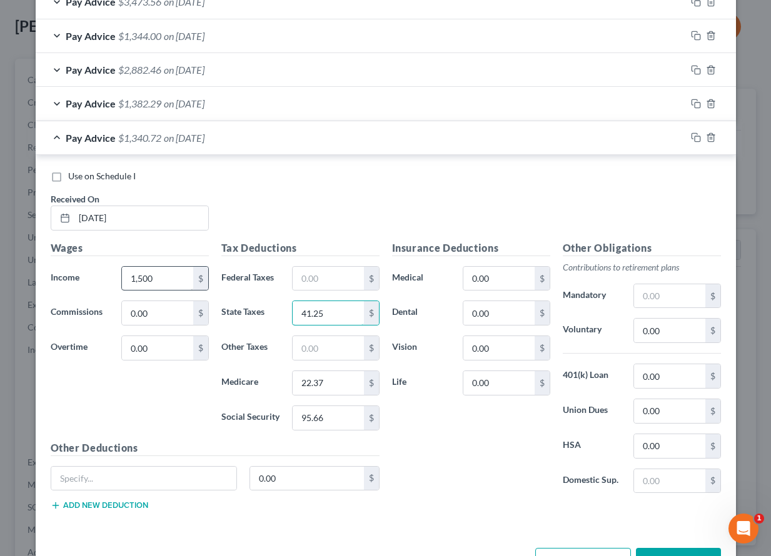
type input "41.25"
type input "21.75"
type input "93.00"
click at [153, 286] on input "1,500" at bounding box center [157, 279] width 71 height 24
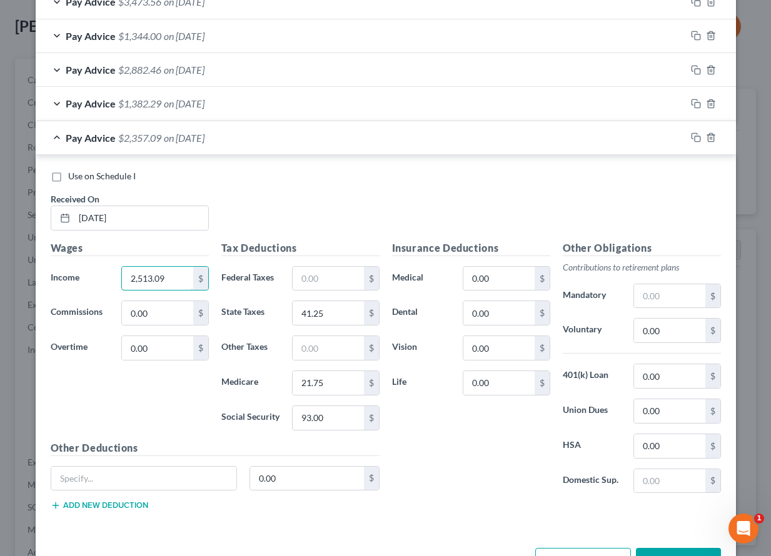
type input "2,513.09"
click at [313, 316] on input "41.25" at bounding box center [328, 313] width 71 height 24
type input "64.14"
click at [308, 384] on input "21.75" at bounding box center [328, 383] width 71 height 24
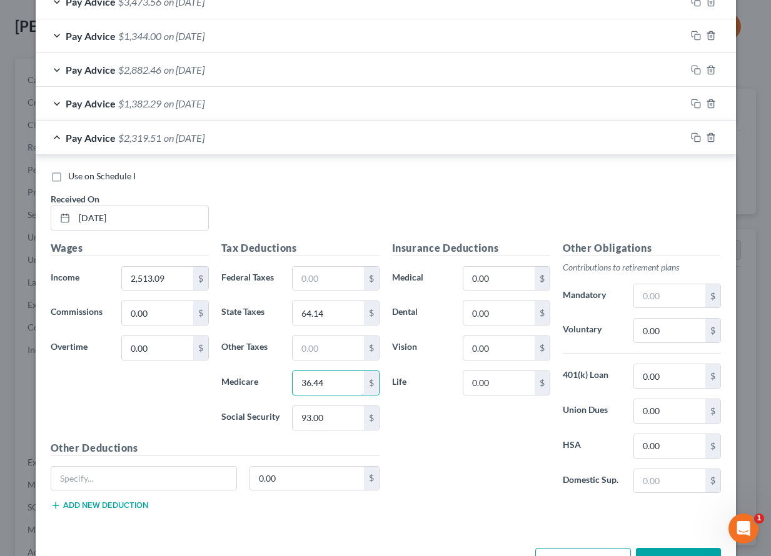
type input "36.44"
click at [316, 413] on input "93.00" at bounding box center [328, 418] width 71 height 24
type input "155.81"
click at [648, 477] on input "text" at bounding box center [669, 482] width 71 height 24
click at [508, 510] on div "Insurance Deductions Medical 0.00 $ Dental 0.00 $ Vision 0.00 $ Life 0.00 $ Oth…" at bounding box center [556, 381] width 341 height 281
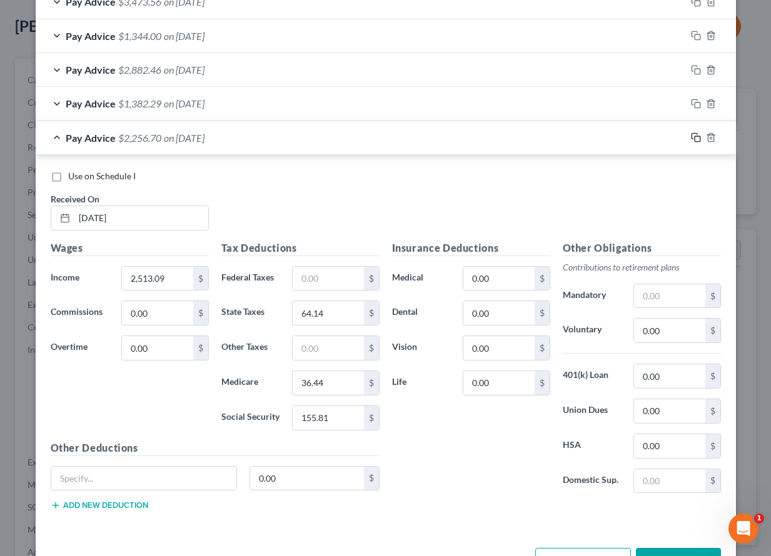
click at [695, 138] on rect "button" at bounding box center [698, 139] width 6 height 6
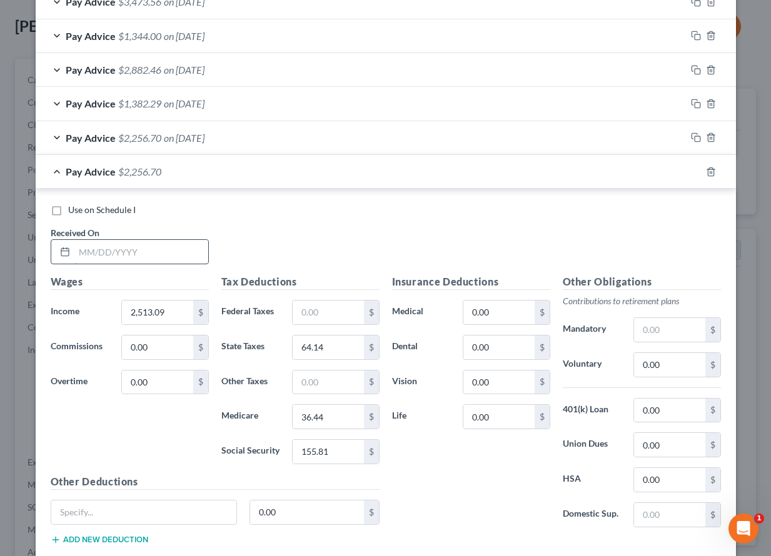
click at [132, 261] on input "text" at bounding box center [141, 252] width 134 height 24
type input "[DATE]"
type input "1,500.00"
type input "41.25"
type input "21.75"
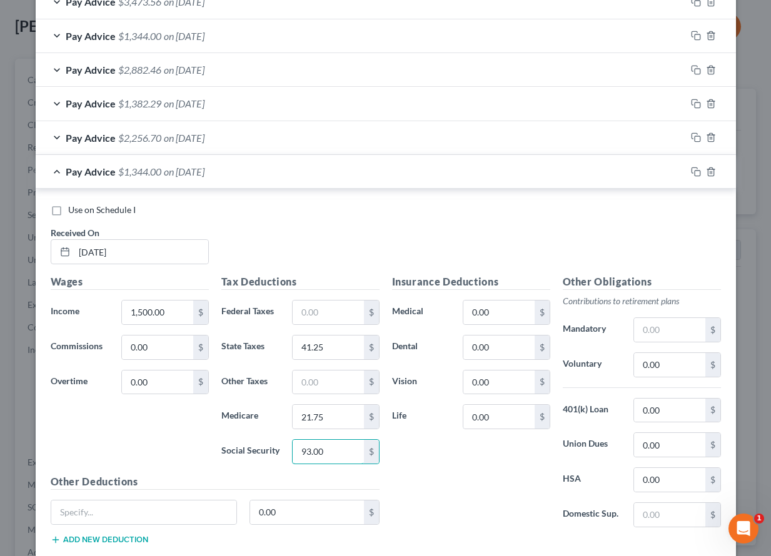
type input "93.00"
click at [691, 173] on icon "button" at bounding box center [696, 172] width 10 height 10
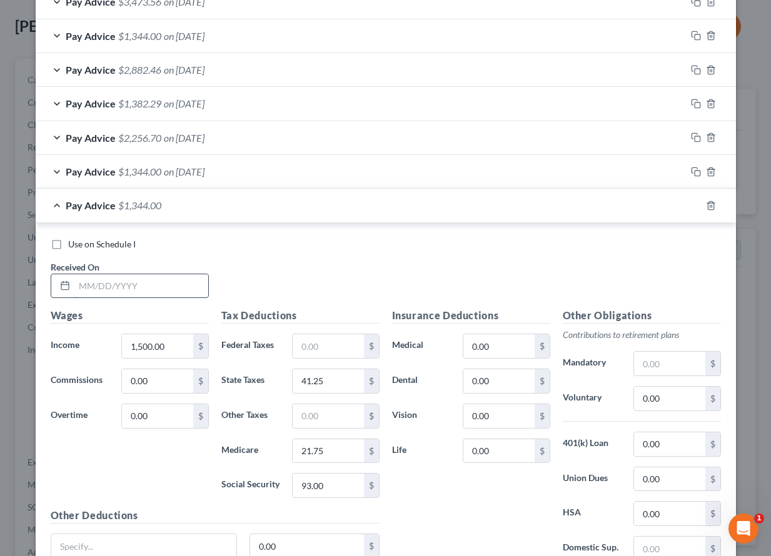
click at [143, 277] on input "text" at bounding box center [141, 286] width 134 height 24
type input "[DATE]"
click at [165, 346] on input "1,500.00" at bounding box center [157, 346] width 71 height 24
type input "2,740.97"
click at [348, 380] on input "41.25" at bounding box center [328, 382] width 71 height 24
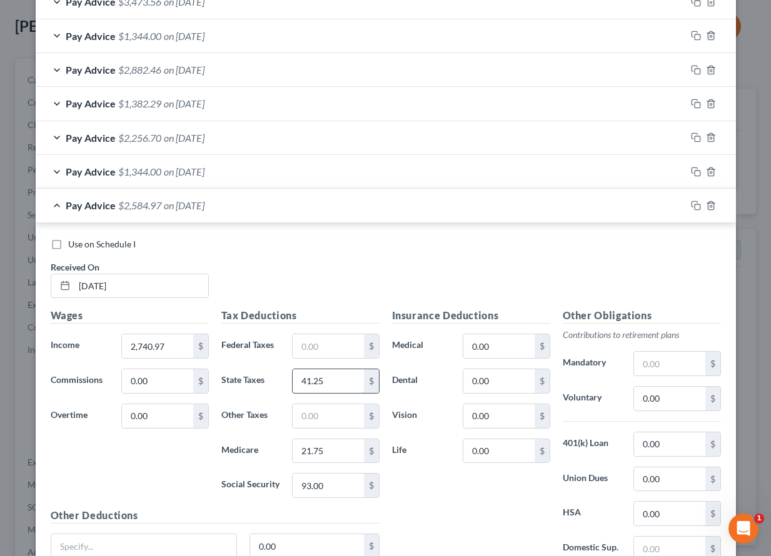
click at [348, 380] on input "41.25" at bounding box center [328, 382] width 71 height 24
type input "70.98"
click at [294, 450] on input "21.75" at bounding box center [328, 452] width 71 height 24
type input "39.75"
click at [313, 478] on input "93.00" at bounding box center [328, 486] width 71 height 24
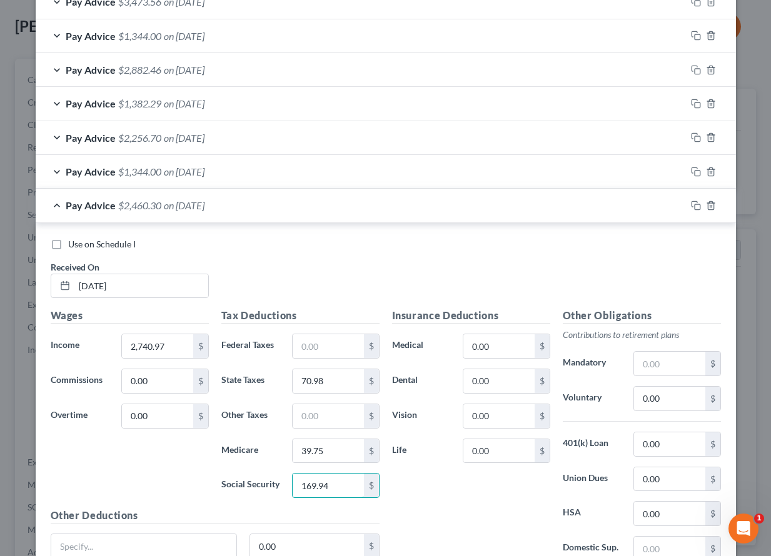
type input "169.94"
click at [691, 206] on icon "button" at bounding box center [696, 206] width 10 height 10
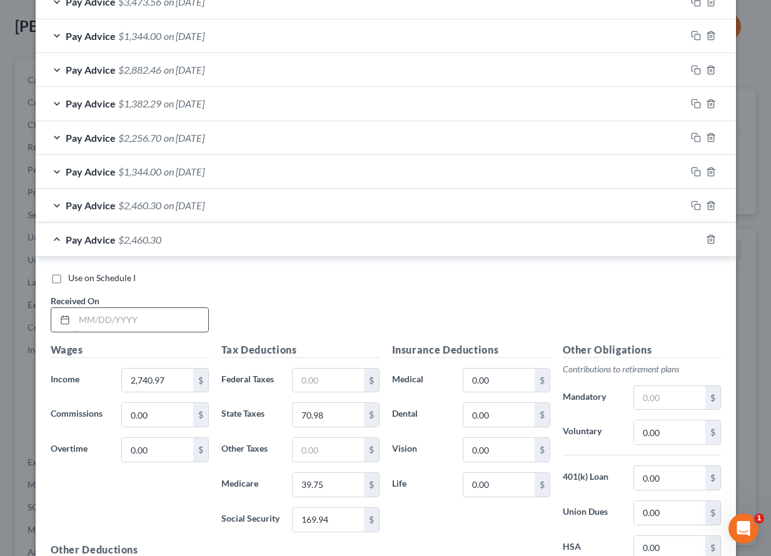
click at [115, 310] on input "text" at bounding box center [141, 320] width 134 height 24
type input "[DATE]"
type input "2,015.00"
type input "56.70"
type input "29.21"
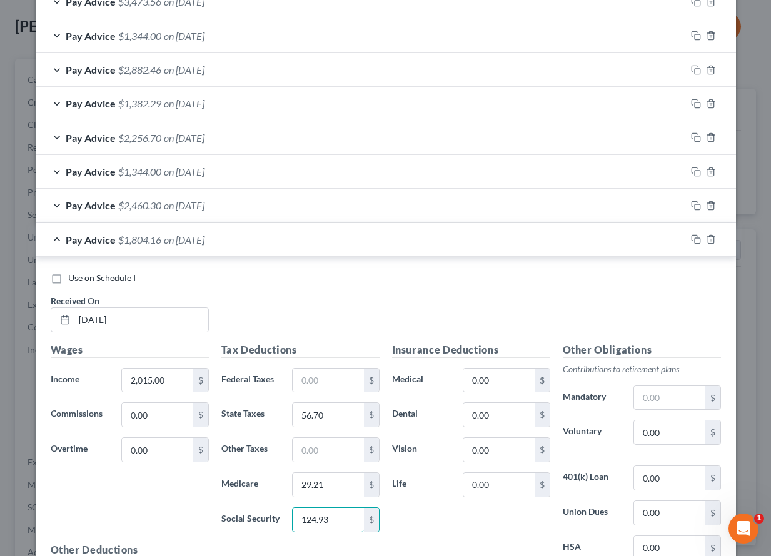
type input "124.93"
click at [691, 241] on icon "button" at bounding box center [696, 239] width 10 height 10
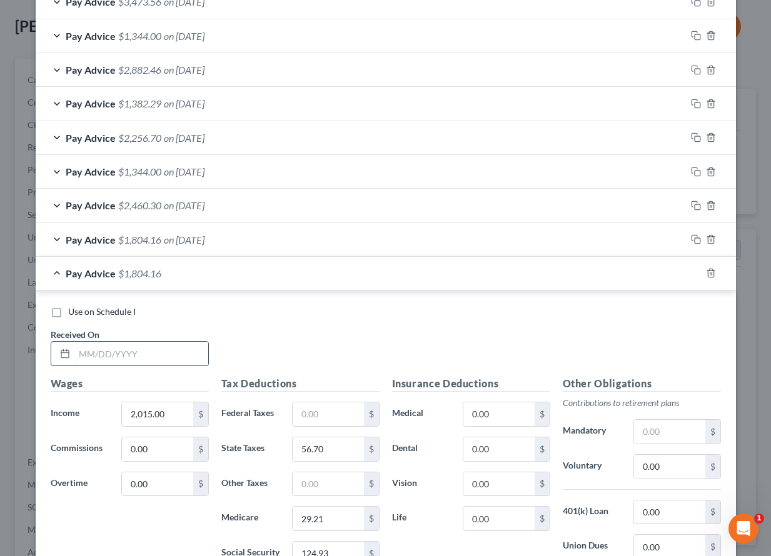
click at [116, 352] on input "text" at bounding box center [141, 354] width 134 height 24
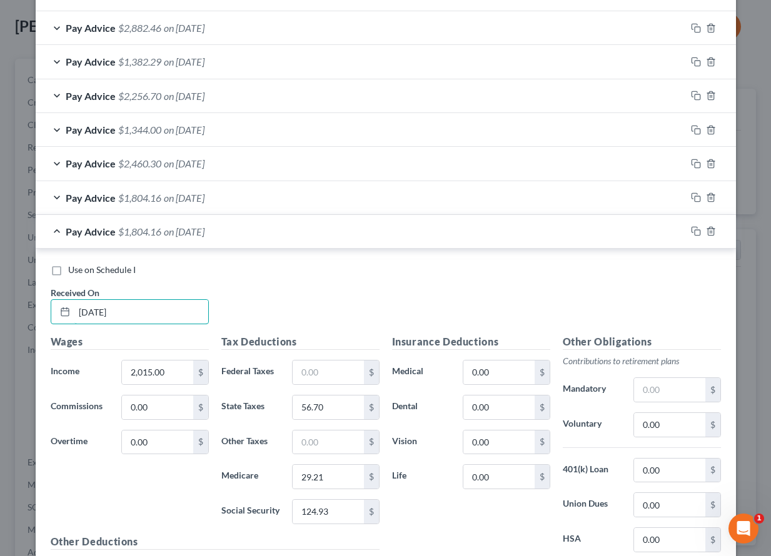
type input "[DATE]"
click at [134, 366] on input "2,015.00" at bounding box center [157, 373] width 71 height 24
type input "2,818.03"
click at [356, 397] on input "56.70" at bounding box center [328, 408] width 71 height 24
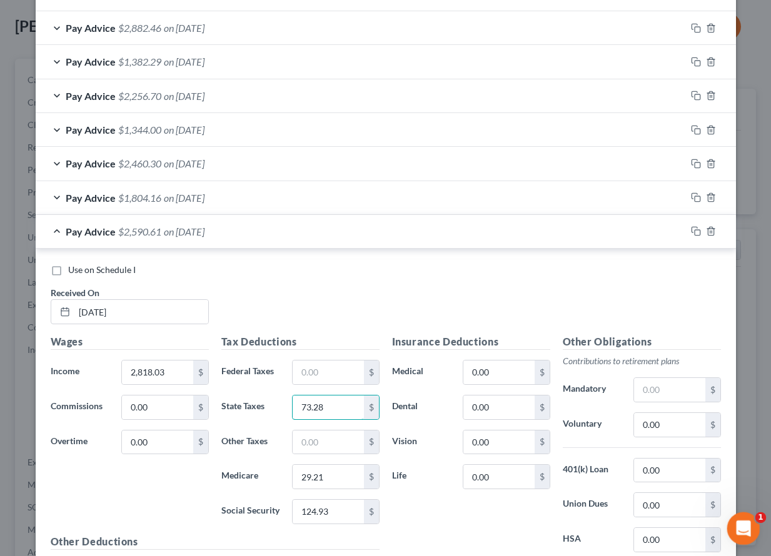
type input "73.28"
click at [308, 511] on input "124.93" at bounding box center [328, 512] width 71 height 24
type input "174.72"
click at [339, 475] on input "29.21" at bounding box center [328, 477] width 71 height 24
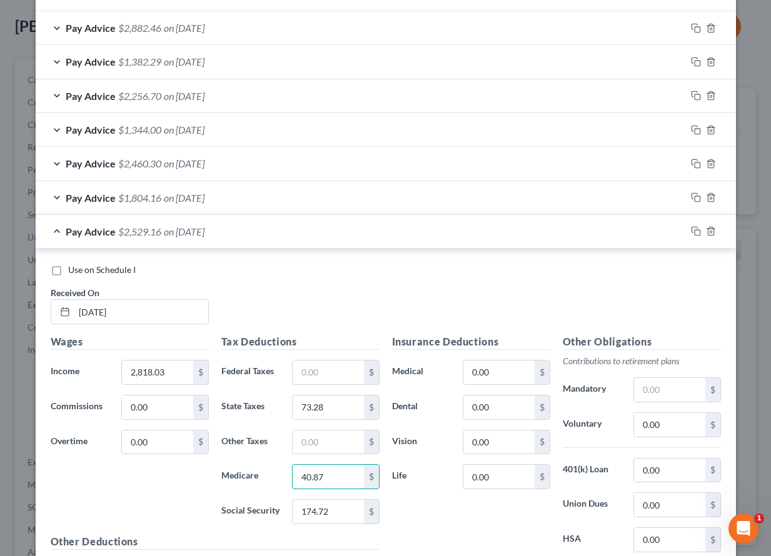
type input "40.87"
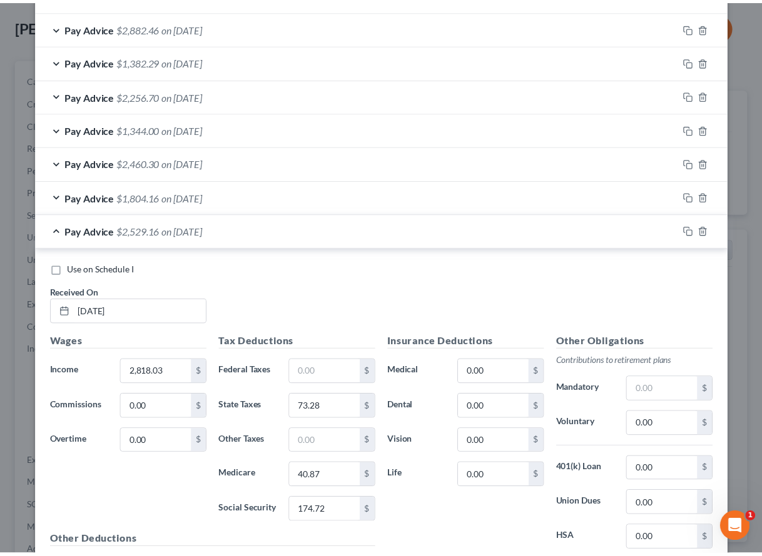
scroll to position [721, 0]
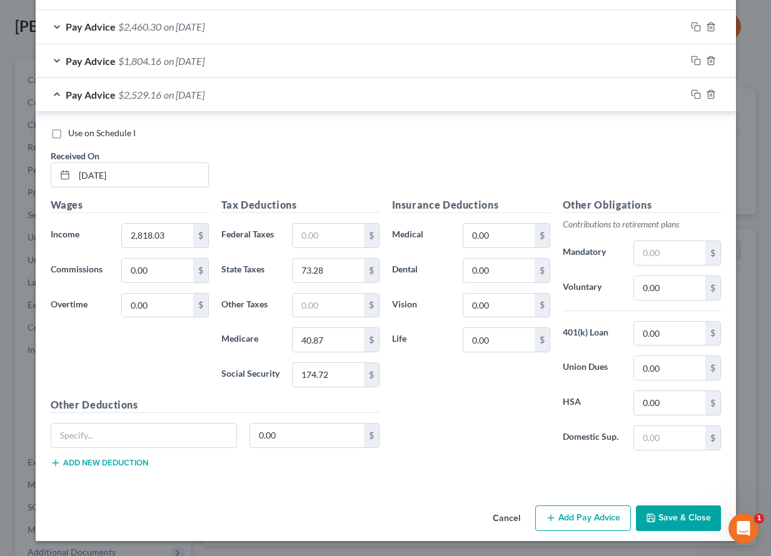
click at [675, 523] on button "Save & Close" at bounding box center [678, 519] width 85 height 26
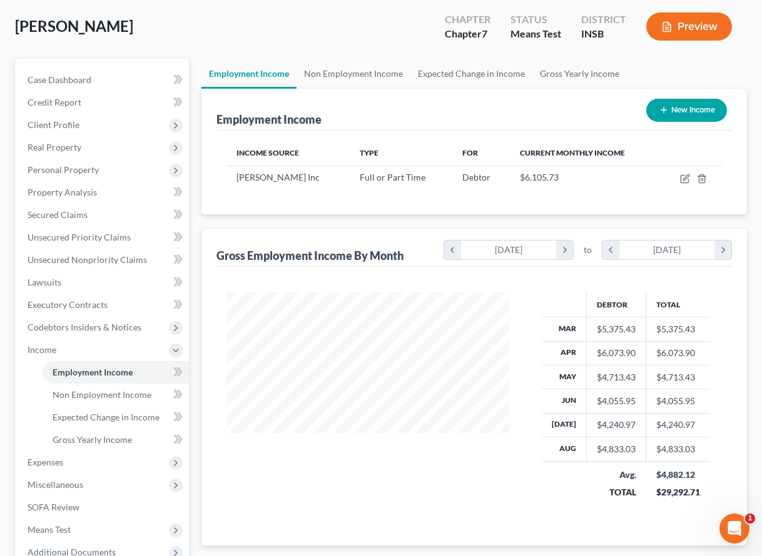
scroll to position [624988, 624908]
